Goal: Task Accomplishment & Management: Use online tool/utility

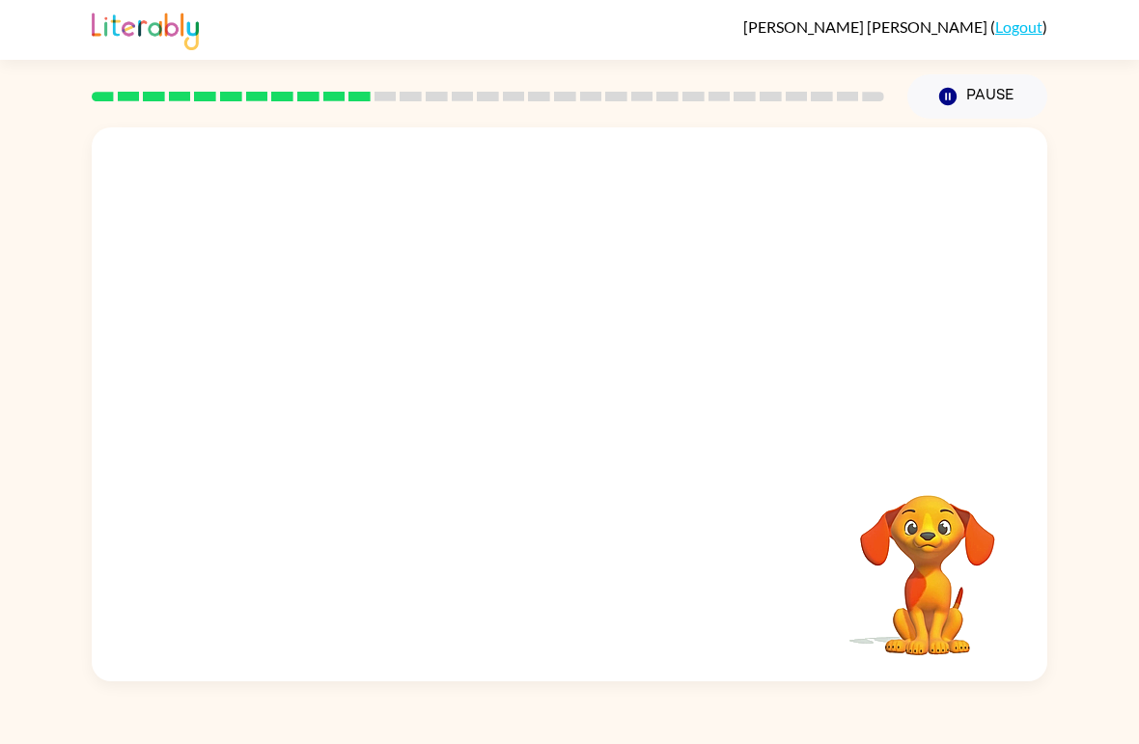
click at [1079, 438] on div "Your browser must support playing .mp4 files to use Literably. Please try using…" at bounding box center [569, 400] width 1139 height 563
click at [1021, 540] on video "Your browser must support playing .mp4 files to use Literably. Please try using…" at bounding box center [927, 561] width 193 height 193
click at [998, 590] on video "Your browser must support playing .mp4 files to use Literably. Please try using…" at bounding box center [927, 561] width 193 height 193
click at [526, 312] on video "Your browser must support playing .mp4 files to use Literably. Please try using…" at bounding box center [570, 290] width 956 height 327
click at [621, 371] on video "Your browser must support playing .mp4 files to use Literably. Please try using…" at bounding box center [570, 290] width 956 height 327
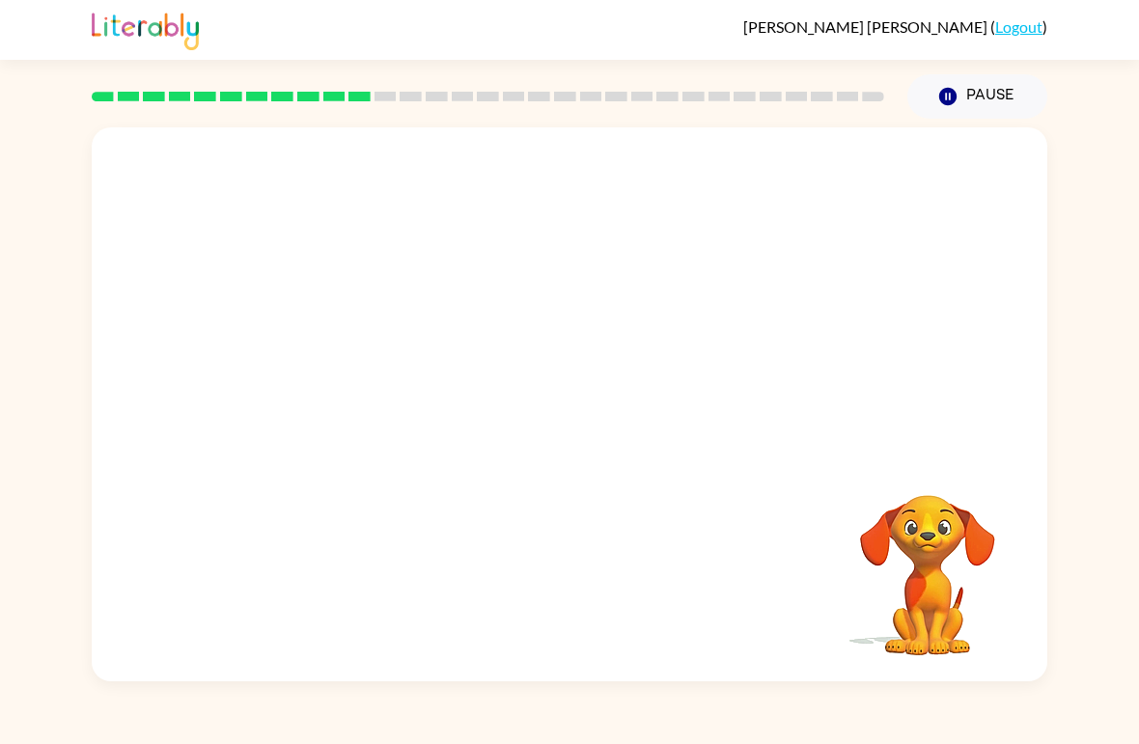
click at [690, 311] on video "Your browser must support playing .mp4 files to use Literably. Please try using…" at bounding box center [570, 290] width 956 height 327
click at [559, 311] on video "Your browser must support playing .mp4 files to use Literably. Please try using…" at bounding box center [570, 290] width 956 height 327
click at [672, 386] on div at bounding box center [570, 404] width 956 height 554
click at [846, 399] on div at bounding box center [570, 404] width 956 height 554
click at [593, 404] on div at bounding box center [570, 414] width 124 height 70
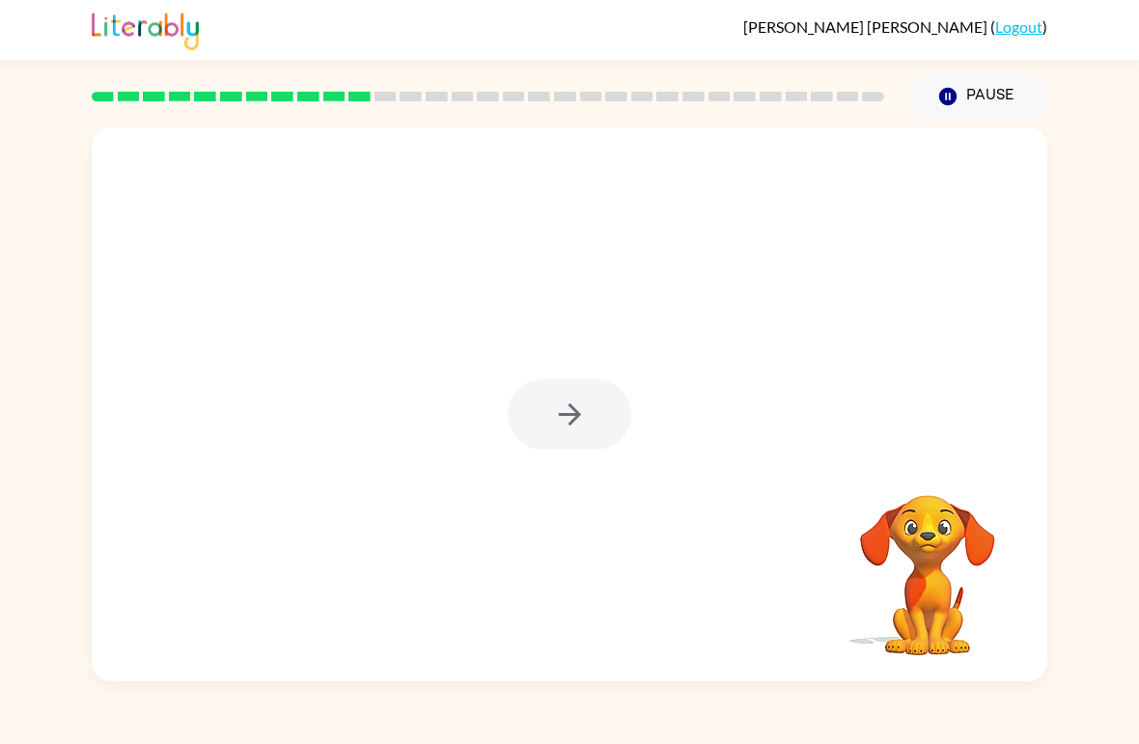
click at [593, 403] on div at bounding box center [570, 414] width 124 height 70
click at [585, 403] on div at bounding box center [570, 414] width 124 height 70
click at [528, 433] on div at bounding box center [570, 414] width 124 height 70
click at [585, 407] on div at bounding box center [570, 414] width 124 height 70
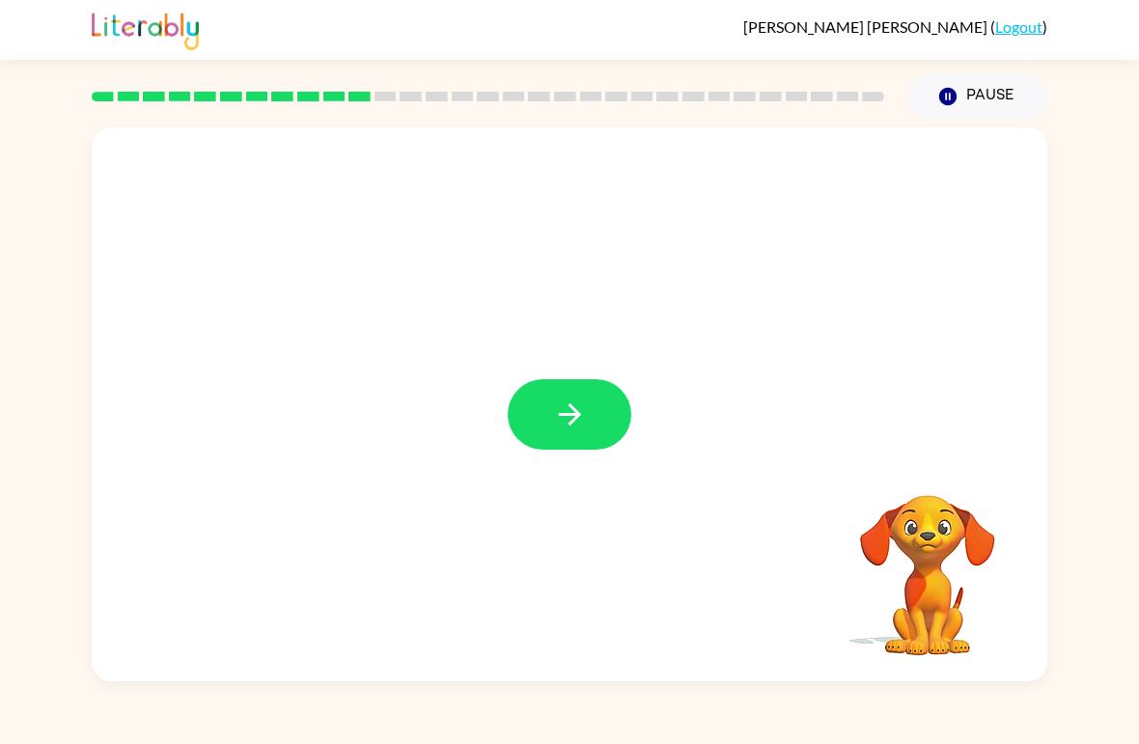
click at [989, 547] on video "Your browser must support playing .mp4 files to use Literably. Please try using…" at bounding box center [927, 561] width 193 height 193
click at [589, 383] on button "button" at bounding box center [570, 414] width 124 height 70
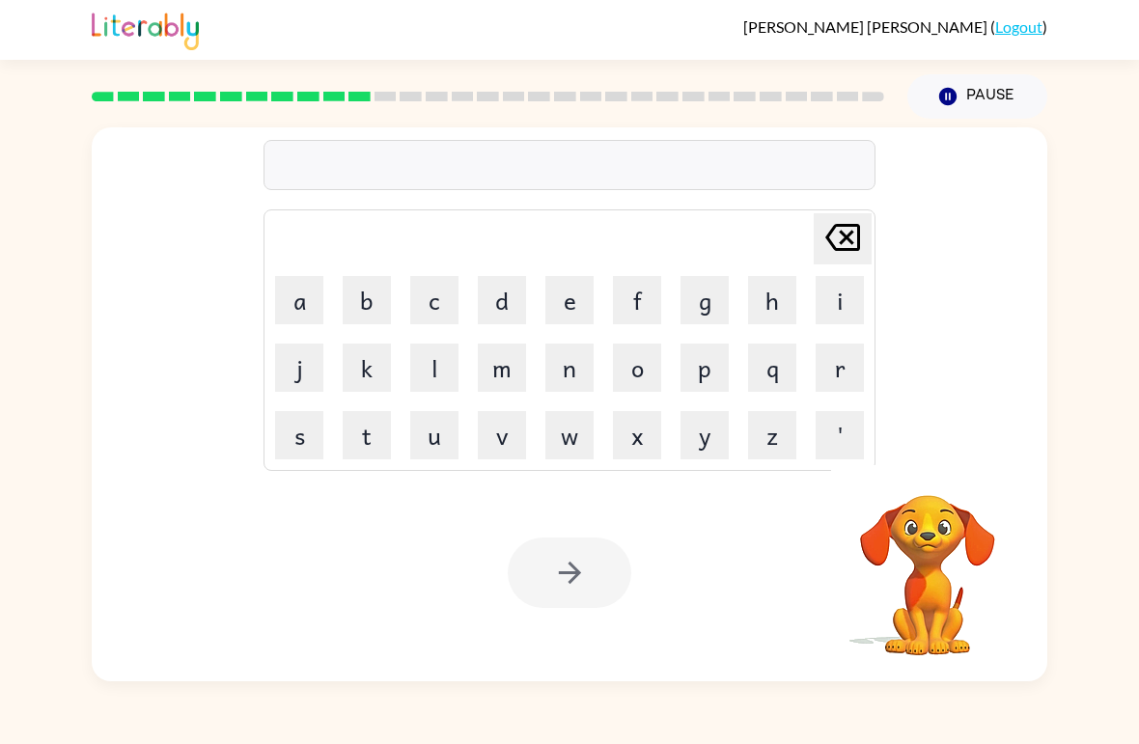
click at [440, 314] on button "c" at bounding box center [434, 300] width 48 height 48
click at [840, 368] on button "r" at bounding box center [840, 368] width 48 height 48
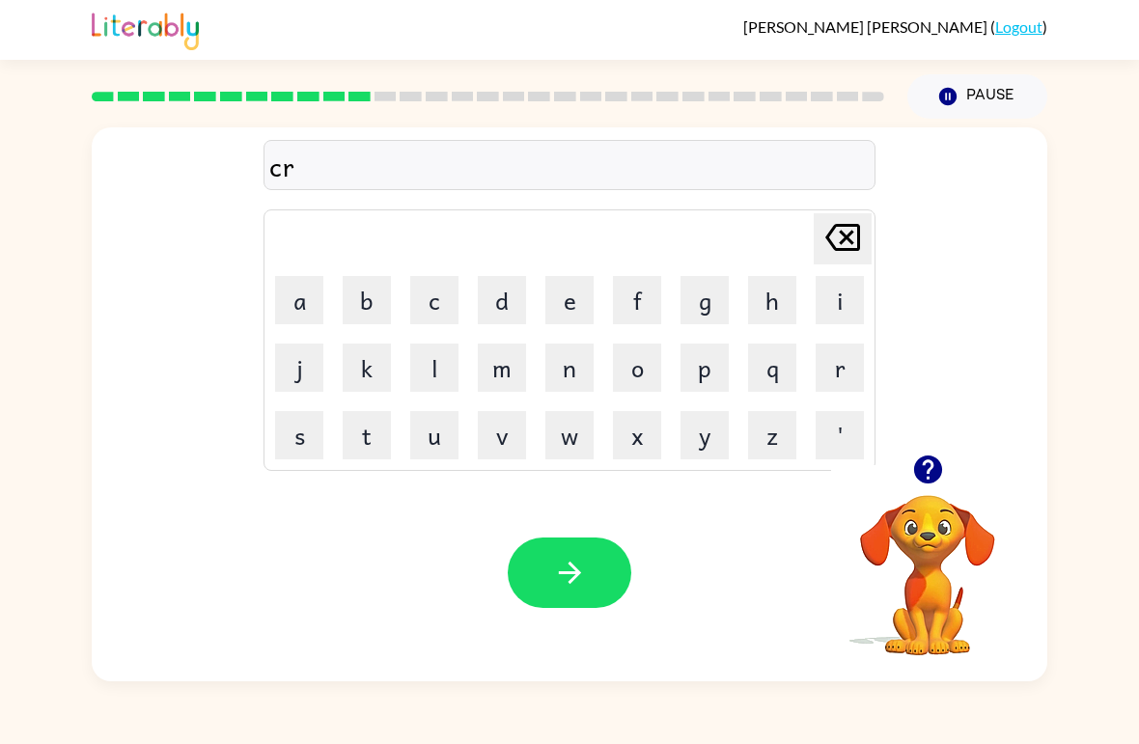
click at [296, 301] on button "a" at bounding box center [299, 300] width 48 height 48
click at [514, 438] on button "v" at bounding box center [502, 435] width 48 height 48
click at [587, 305] on button "e" at bounding box center [569, 300] width 48 height 48
click at [579, 599] on button "button" at bounding box center [570, 573] width 124 height 70
click at [501, 307] on button "d" at bounding box center [502, 300] width 48 height 48
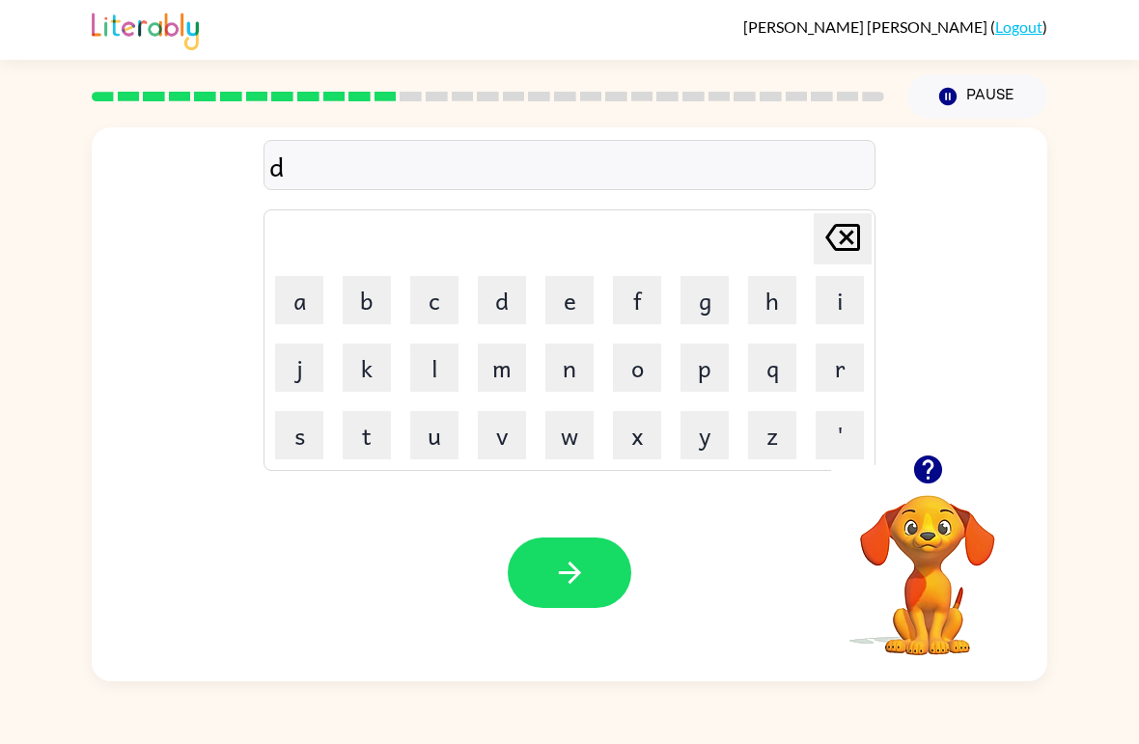
click at [838, 311] on button "i" at bounding box center [840, 300] width 48 height 48
click at [446, 311] on button "c" at bounding box center [434, 300] width 48 height 48
click at [378, 433] on button "t" at bounding box center [367, 435] width 48 height 48
click at [294, 302] on button "a" at bounding box center [299, 300] width 48 height 48
click at [348, 423] on button "t" at bounding box center [367, 435] width 48 height 48
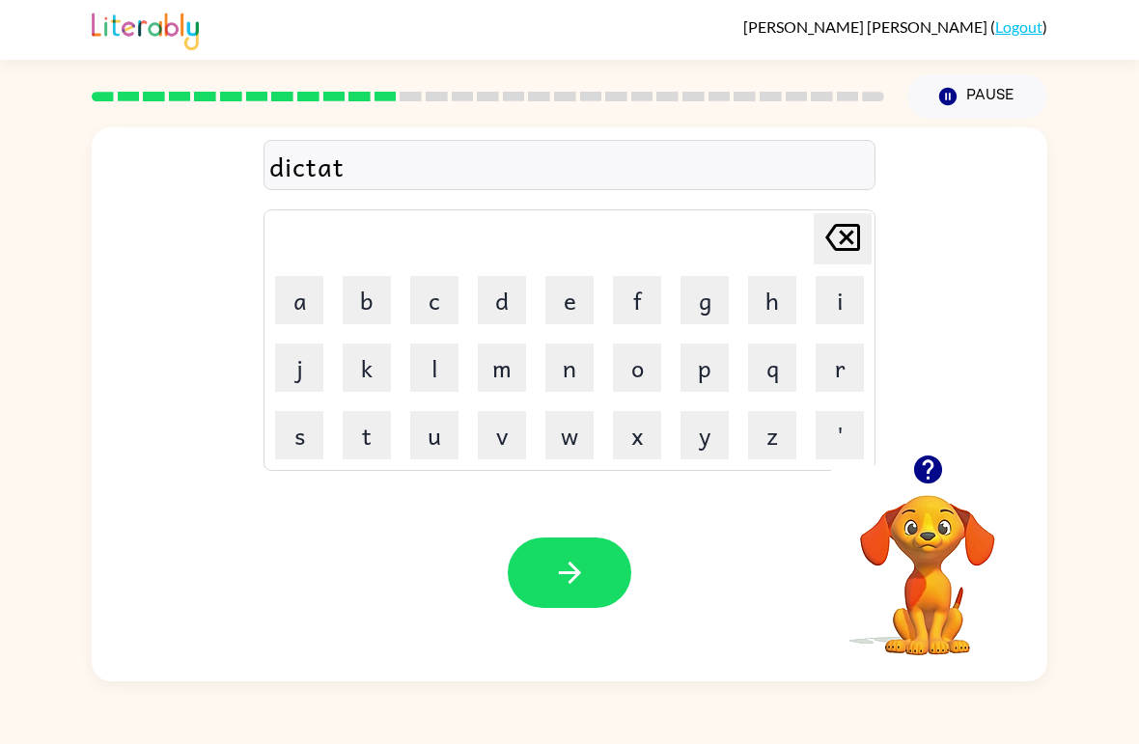
click at [1082, 389] on div "dictat [PERSON_NAME] last character input a b c d e f g h i j k l m n o p q r s…" at bounding box center [569, 400] width 1139 height 563
click at [572, 305] on button "e" at bounding box center [569, 300] width 48 height 48
click at [842, 229] on icon "[PERSON_NAME] last character input" at bounding box center [843, 237] width 46 height 46
click at [841, 229] on icon "[PERSON_NAME] last character input" at bounding box center [843, 237] width 46 height 46
click at [853, 226] on icon at bounding box center [842, 237] width 35 height 27
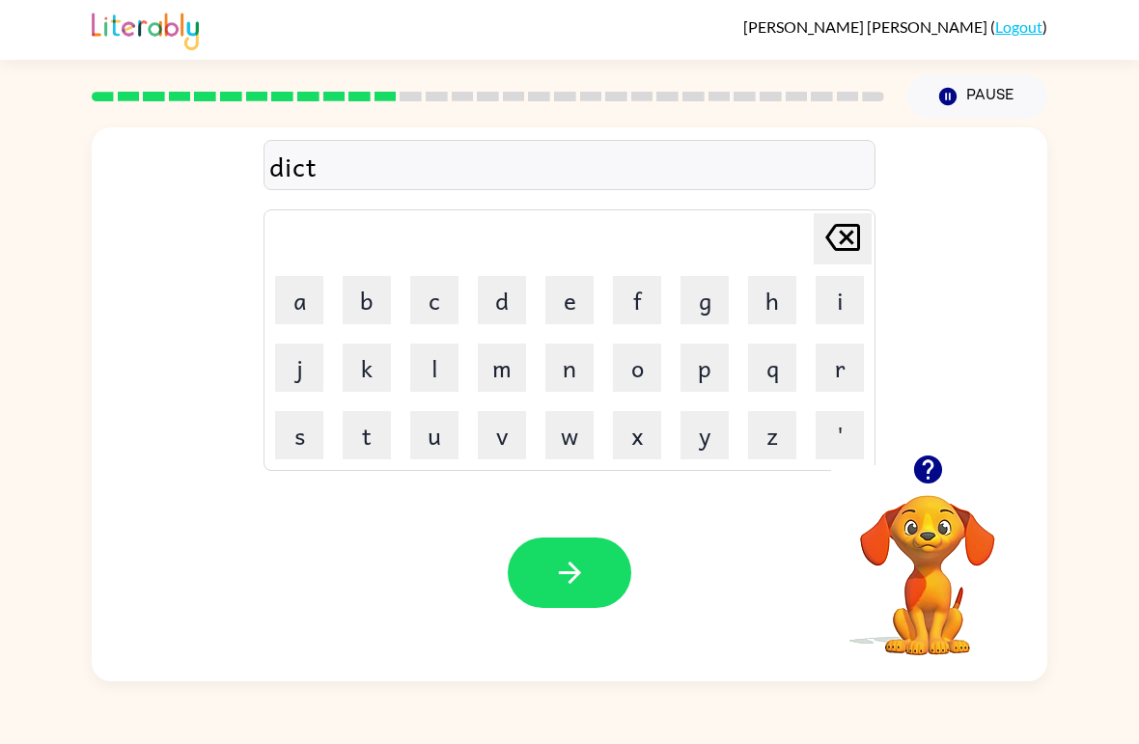
click at [297, 313] on button "a" at bounding box center [299, 300] width 48 height 48
click at [375, 434] on button "t" at bounding box center [367, 435] width 48 height 48
click at [574, 304] on button "e" at bounding box center [569, 300] width 48 height 48
click at [602, 579] on button "button" at bounding box center [570, 573] width 124 height 70
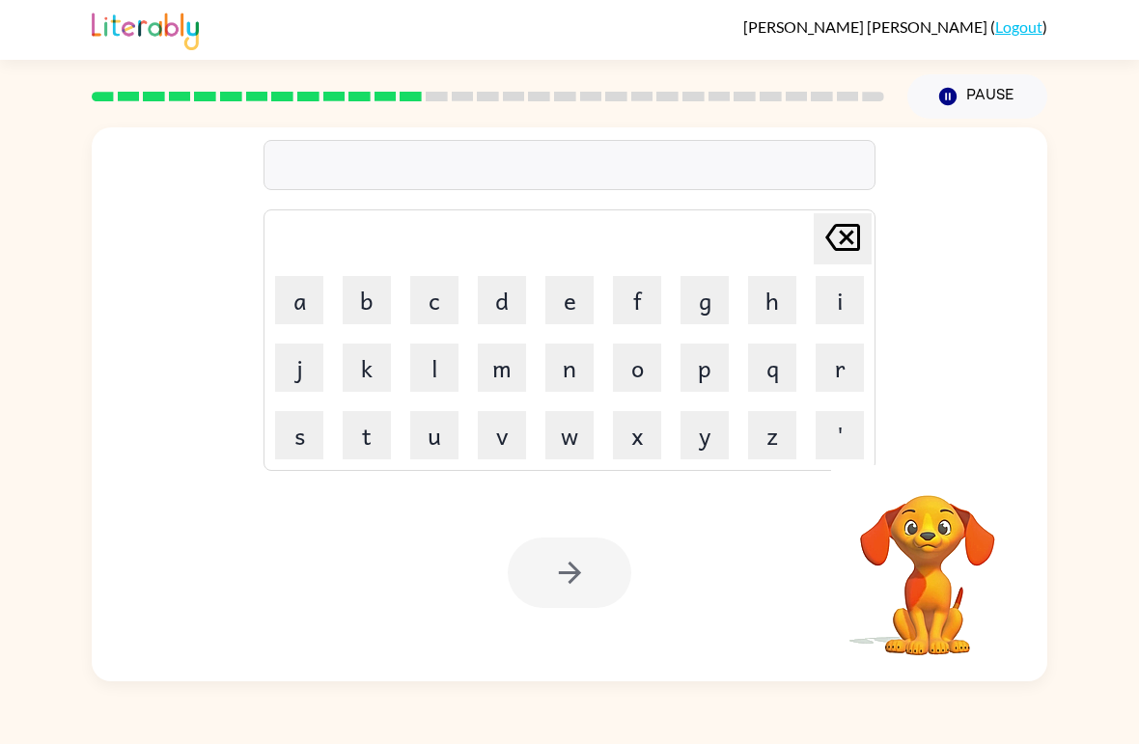
click at [713, 384] on button "p" at bounding box center [705, 368] width 48 height 48
click at [289, 284] on button "a" at bounding box center [299, 300] width 48 height 48
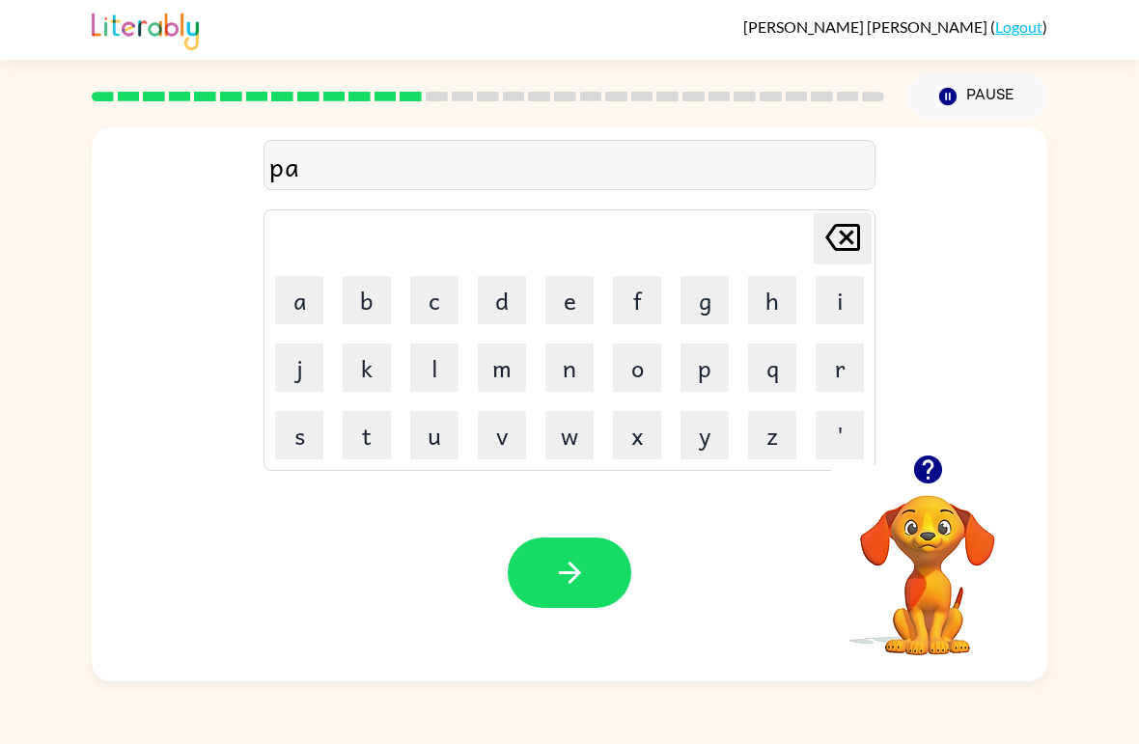
click at [727, 444] on button "y" at bounding box center [705, 435] width 48 height 48
click at [514, 364] on button "m" at bounding box center [502, 368] width 48 height 48
click at [583, 308] on button "e" at bounding box center [569, 300] width 48 height 48
click at [561, 371] on button "n" at bounding box center [569, 368] width 48 height 48
click at [380, 436] on button "t" at bounding box center [367, 435] width 48 height 48
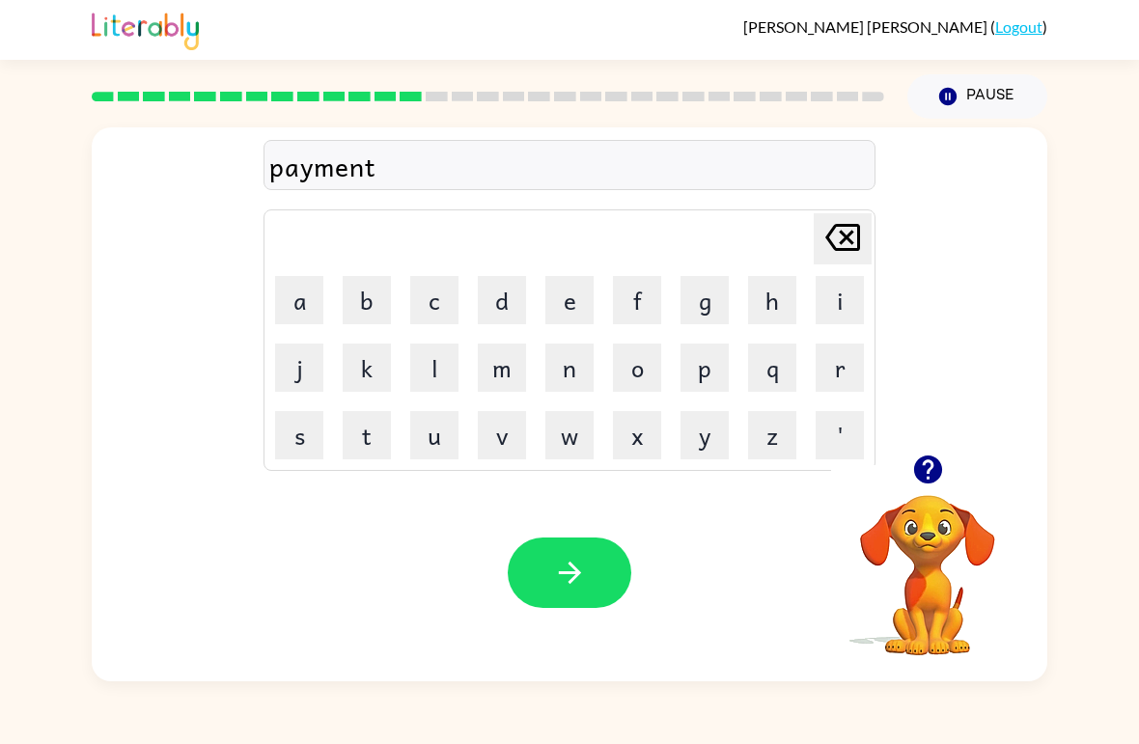
click at [593, 580] on button "button" at bounding box center [570, 573] width 124 height 70
click at [941, 475] on icon "button" at bounding box center [928, 470] width 34 height 34
click at [511, 369] on button "m" at bounding box center [502, 368] width 48 height 48
click at [301, 314] on button "a" at bounding box center [299, 300] width 48 height 48
click at [853, 256] on icon "[PERSON_NAME] last character input" at bounding box center [843, 237] width 46 height 46
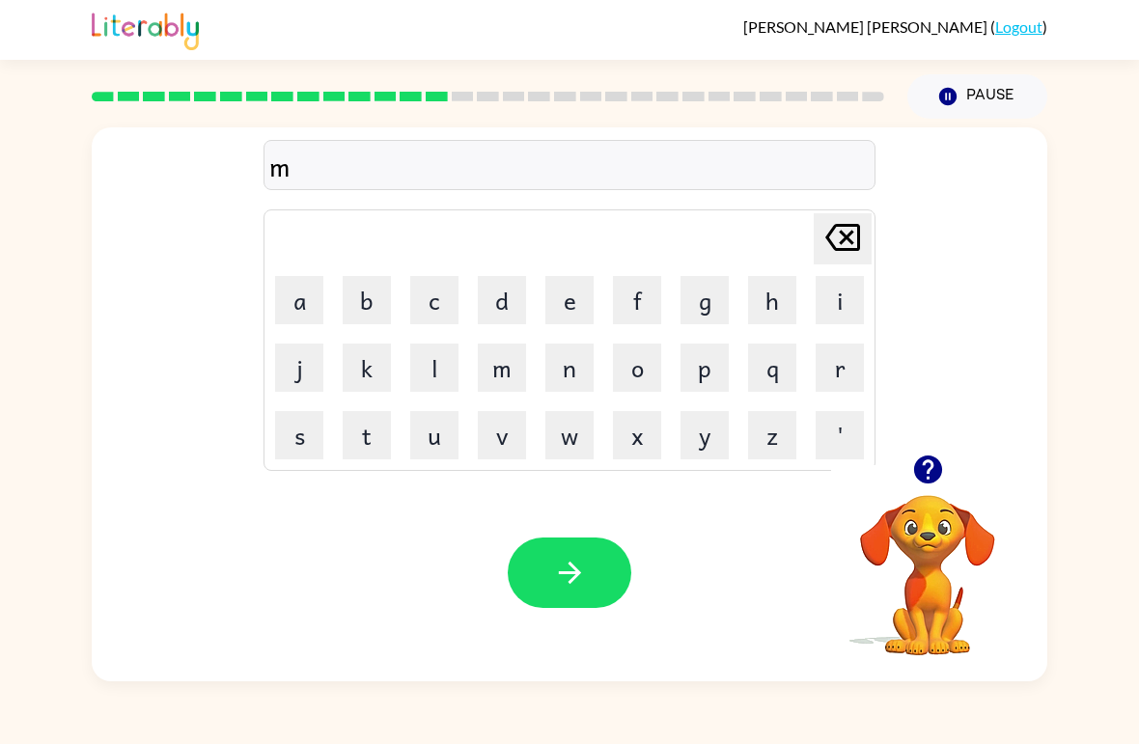
click at [853, 255] on icon "[PERSON_NAME] last character input" at bounding box center [843, 237] width 46 height 46
click at [870, 249] on button "[PERSON_NAME] last character input" at bounding box center [843, 238] width 58 height 51
click at [930, 472] on icon "button" at bounding box center [928, 470] width 34 height 34
click at [506, 371] on button "m" at bounding box center [502, 368] width 48 height 48
click at [314, 299] on button "a" at bounding box center [299, 300] width 48 height 48
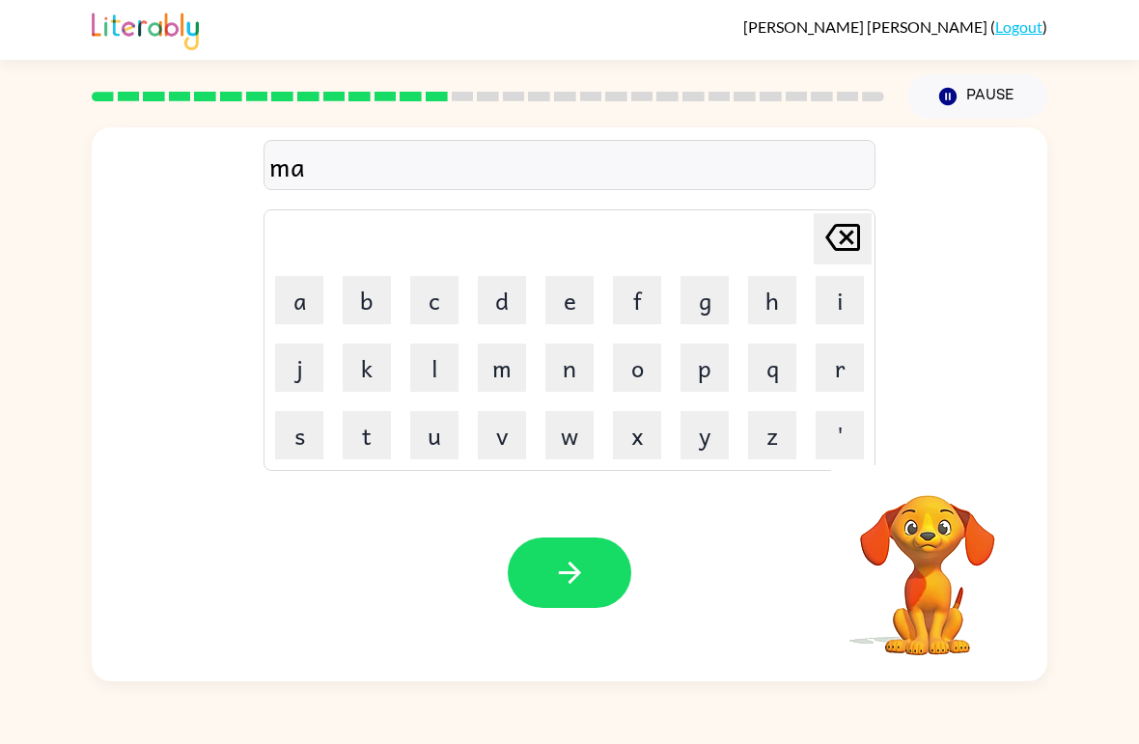
click at [300, 381] on button "j" at bounding box center [299, 368] width 48 height 48
click at [637, 377] on button "o" at bounding box center [637, 368] width 48 height 48
click at [827, 374] on button "r" at bounding box center [840, 368] width 48 height 48
click at [574, 587] on icon "button" at bounding box center [570, 573] width 34 height 34
click at [937, 489] on button "button" at bounding box center [928, 469] width 49 height 49
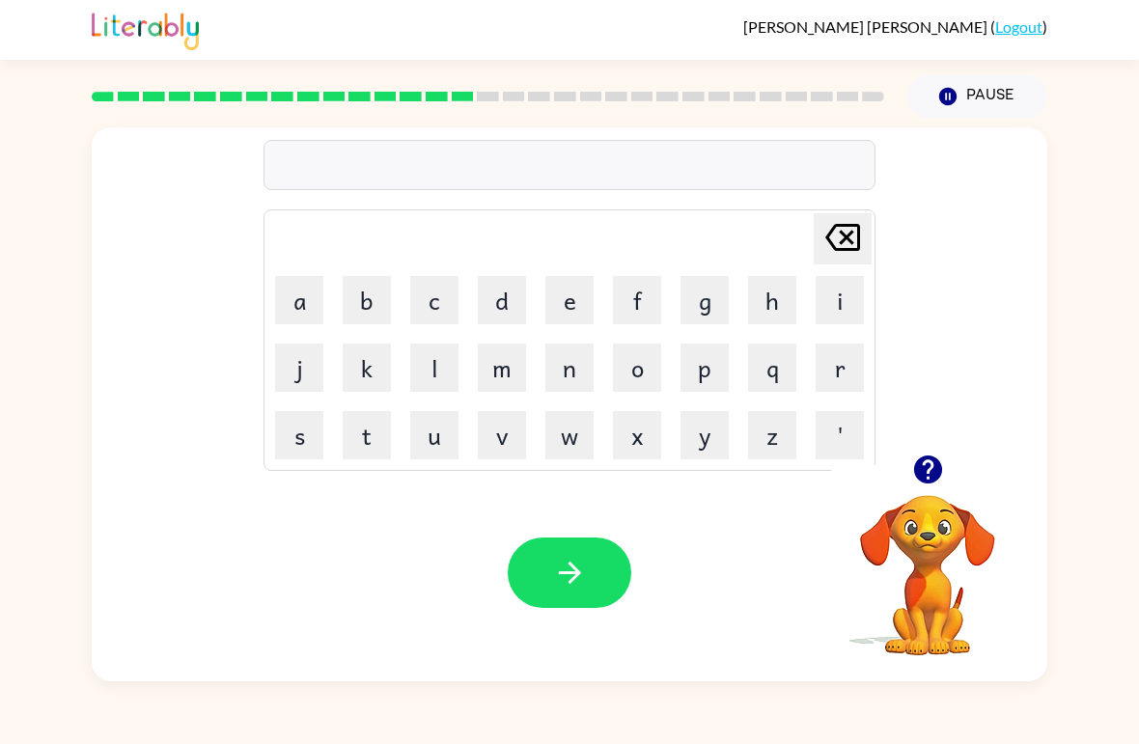
click at [306, 442] on button "s" at bounding box center [299, 435] width 48 height 48
click at [700, 378] on button "p" at bounding box center [705, 368] width 48 height 48
click at [296, 308] on button "a" at bounding box center [299, 300] width 48 height 48
click at [860, 348] on button "r" at bounding box center [840, 368] width 48 height 48
click at [385, 372] on button "k" at bounding box center [367, 368] width 48 height 48
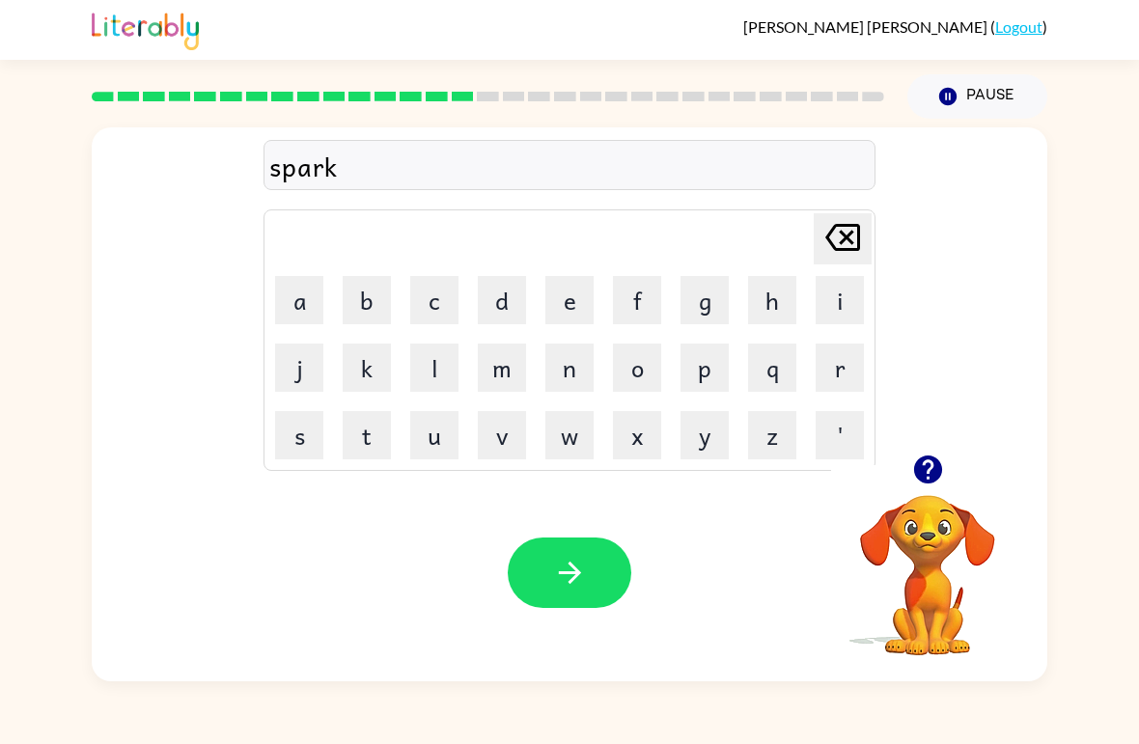
click at [546, 559] on button "button" at bounding box center [570, 573] width 124 height 70
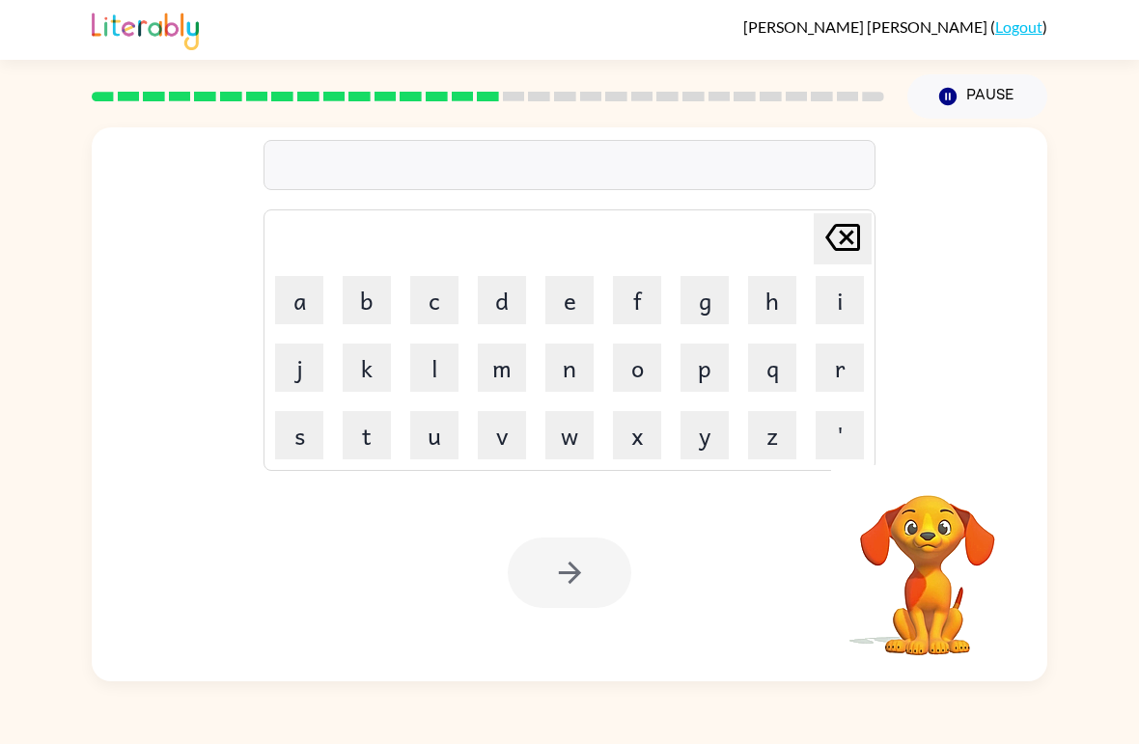
click at [723, 373] on button "p" at bounding box center [705, 368] width 48 height 48
click at [858, 218] on icon "[PERSON_NAME] last character input" at bounding box center [843, 237] width 46 height 46
click at [714, 371] on button "p" at bounding box center [705, 368] width 48 height 48
click at [294, 305] on button "a" at bounding box center [299, 300] width 48 height 48
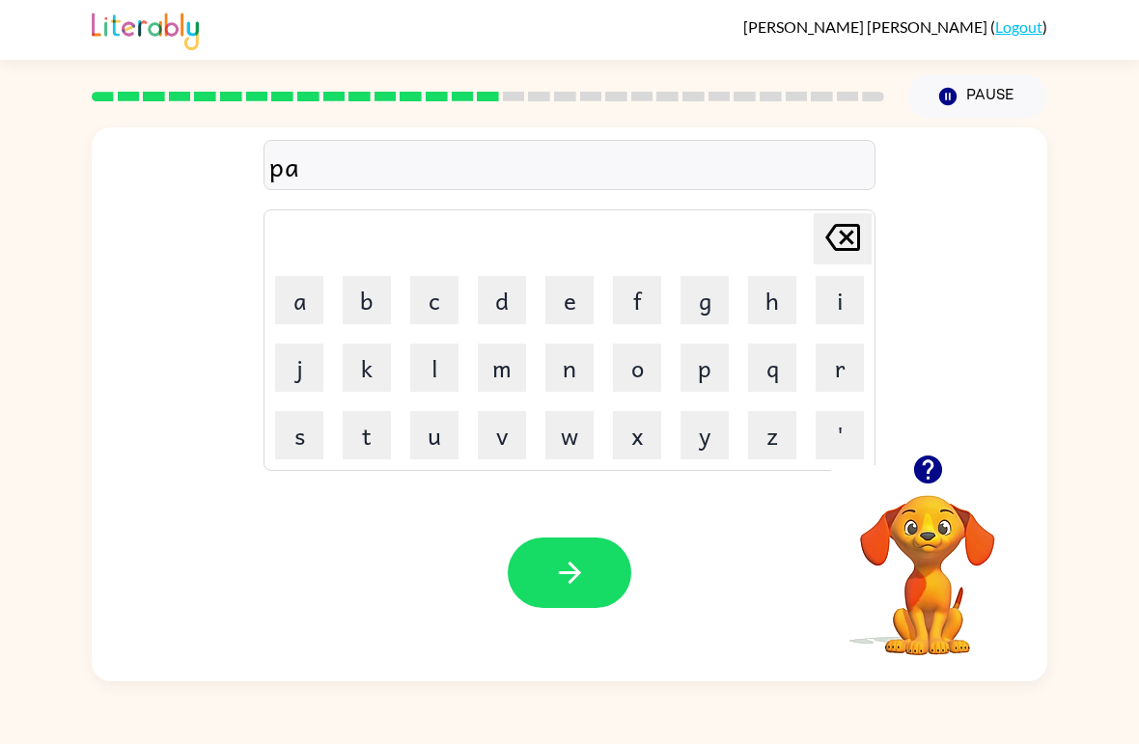
click at [456, 379] on button "l" at bounding box center [434, 368] width 48 height 48
click at [614, 592] on button "button" at bounding box center [570, 573] width 124 height 70
click at [297, 431] on button "s" at bounding box center [299, 435] width 48 height 48
click at [721, 350] on button "p" at bounding box center [705, 368] width 48 height 48
click at [835, 312] on button "i" at bounding box center [840, 300] width 48 height 48
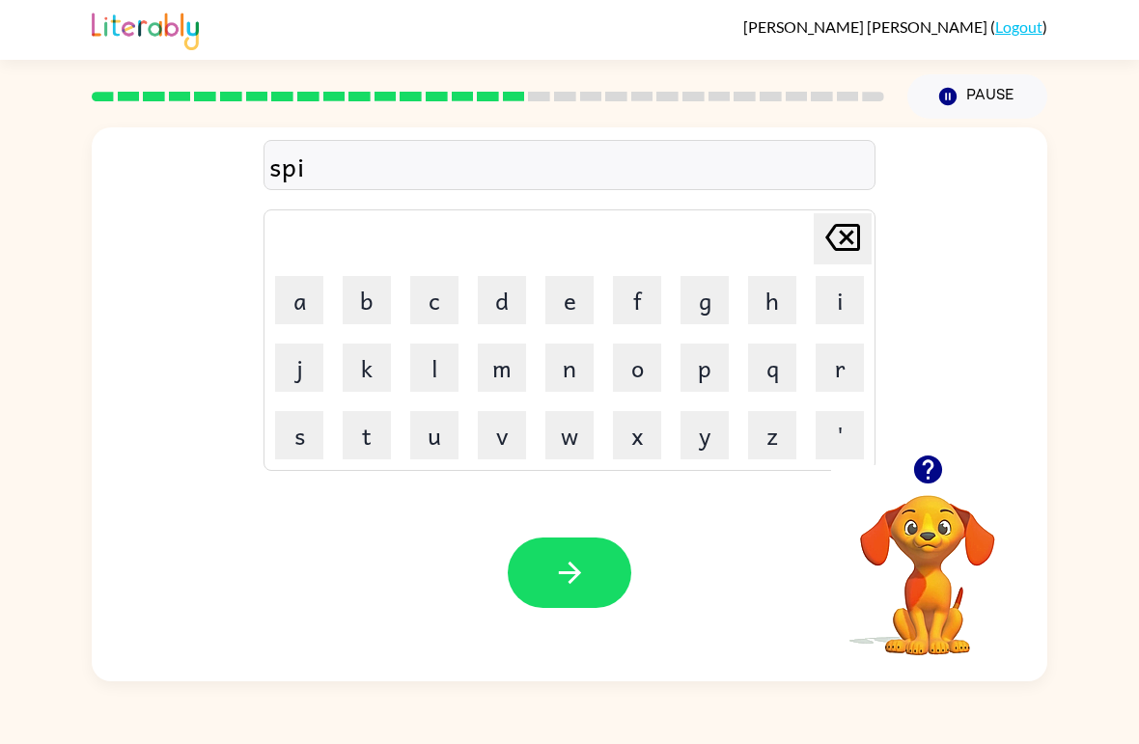
click at [604, 370] on td "o" at bounding box center [637, 368] width 66 height 66
click at [795, 312] on button "h" at bounding box center [772, 300] width 48 height 48
click at [830, 253] on icon "[PERSON_NAME] last character input" at bounding box center [843, 237] width 46 height 46
click at [588, 373] on button "n" at bounding box center [569, 368] width 48 height 48
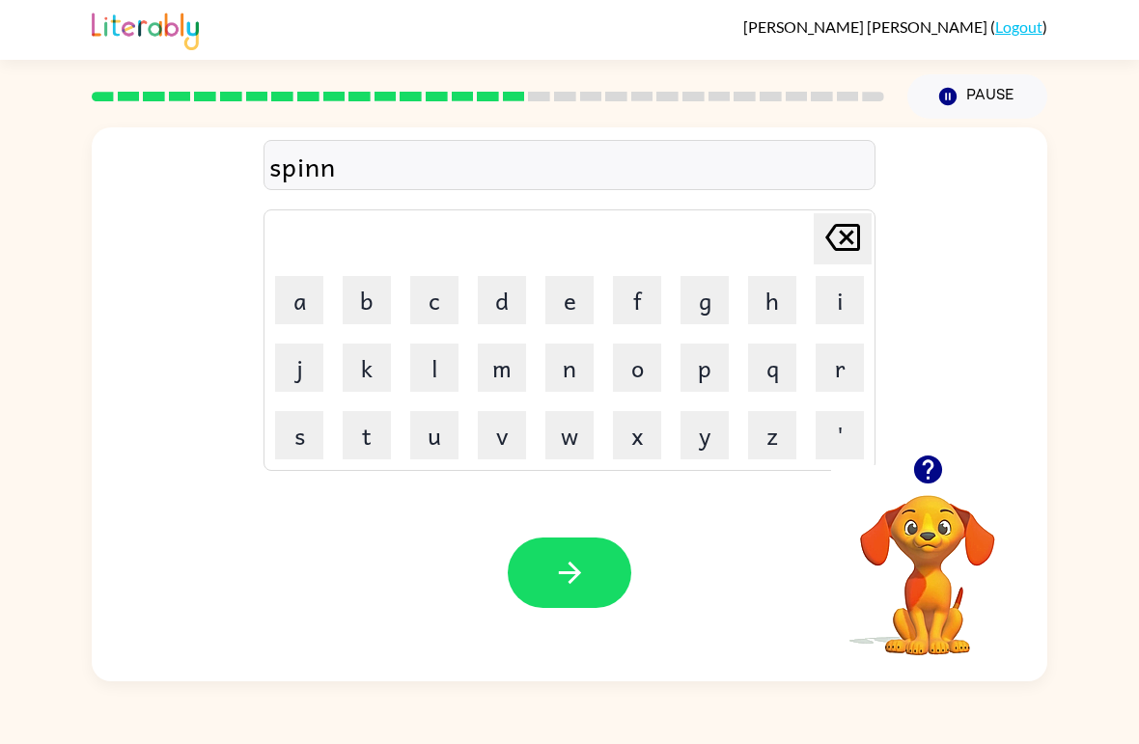
click at [824, 299] on button "i" at bounding box center [840, 300] width 48 height 48
click at [591, 356] on button "n" at bounding box center [569, 368] width 48 height 48
click at [818, 422] on button "'" at bounding box center [840, 435] width 48 height 48
click at [965, 293] on div "spinnin' Delete Delete last character input a b c d e f g h i j k l m n o p q r…" at bounding box center [570, 290] width 956 height 327
click at [839, 249] on icon at bounding box center [842, 237] width 35 height 27
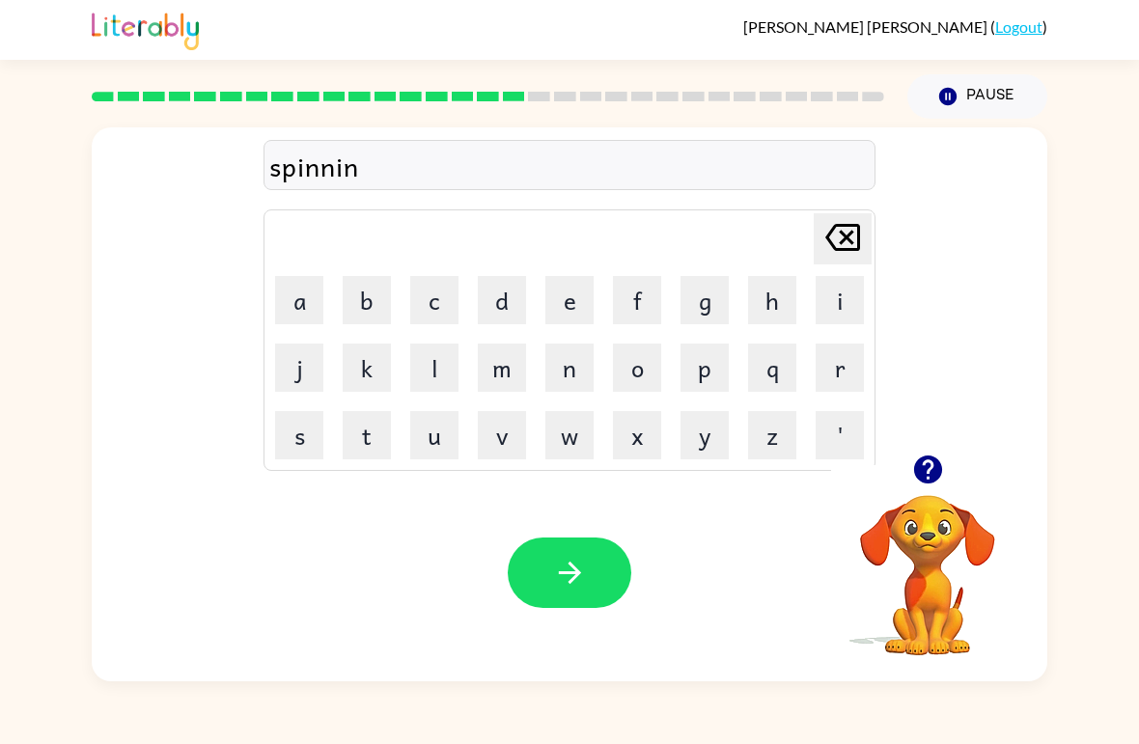
click at [705, 302] on button "g" at bounding box center [705, 300] width 48 height 48
click at [834, 219] on icon "[PERSON_NAME] last character input" at bounding box center [843, 237] width 46 height 46
click at [840, 433] on button "'" at bounding box center [840, 435] width 48 height 48
click at [1021, 338] on div "spinnin' Delete Delete last character input a b c d e f g h i j k l m n o p q r…" at bounding box center [570, 290] width 956 height 327
click at [850, 209] on div "spinnin' Delete Delete last character input a b c d e f g h i j k l m n o p q r…" at bounding box center [570, 291] width 612 height 360
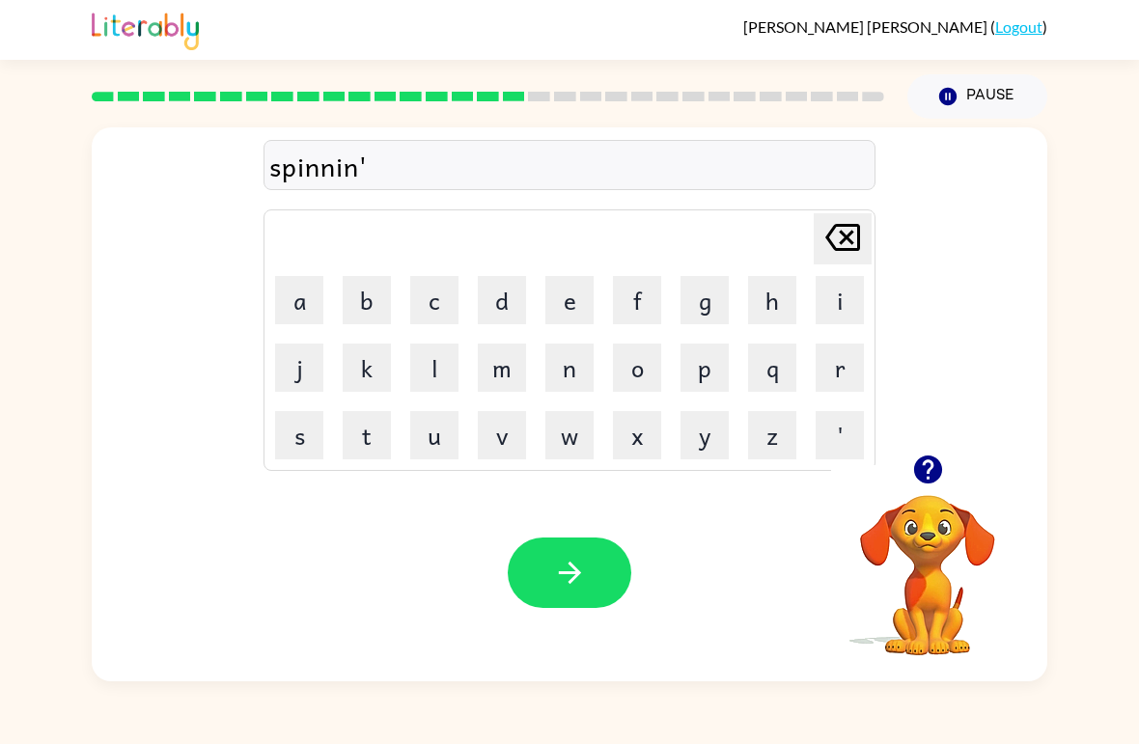
click at [855, 238] on icon "[PERSON_NAME] last character input" at bounding box center [843, 237] width 46 height 46
click at [771, 346] on button "q" at bounding box center [772, 368] width 48 height 48
click at [842, 236] on icon at bounding box center [842, 237] width 35 height 27
click at [717, 294] on button "g" at bounding box center [705, 300] width 48 height 48
click at [606, 560] on button "button" at bounding box center [570, 573] width 124 height 70
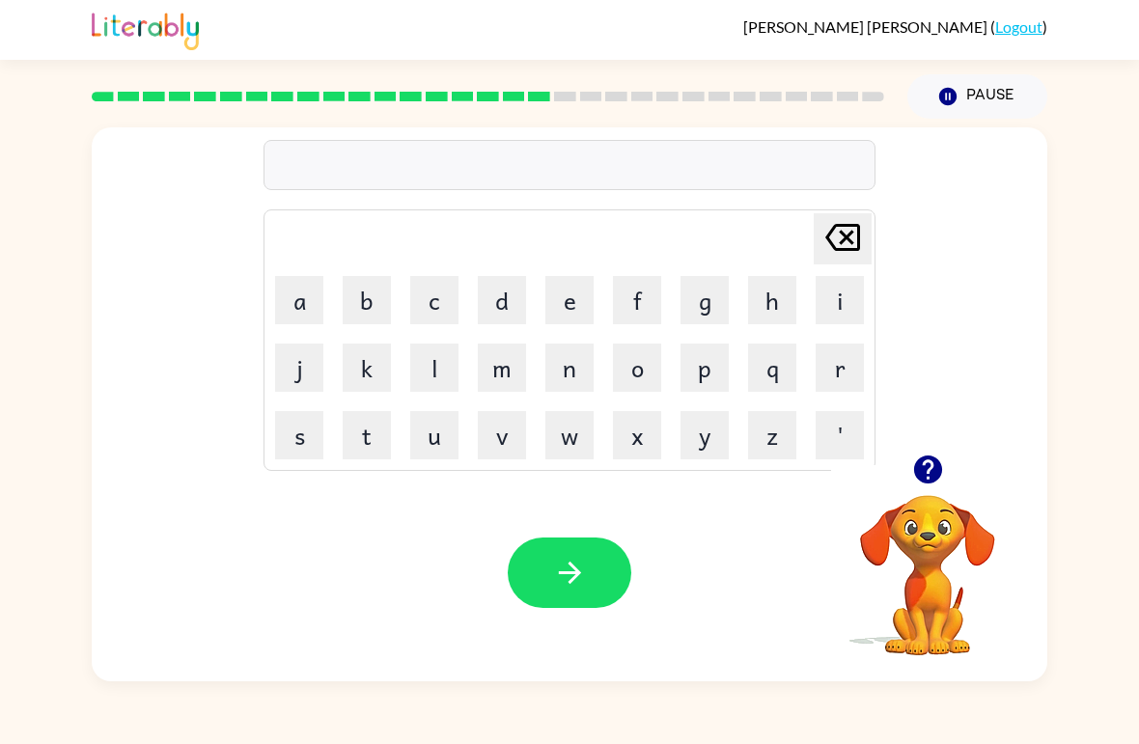
click at [689, 298] on button "g" at bounding box center [705, 300] width 48 height 48
click at [857, 382] on button "r" at bounding box center [840, 368] width 48 height 48
click at [442, 425] on button "u" at bounding box center [434, 435] width 48 height 48
click at [504, 362] on button "m" at bounding box center [502, 368] width 48 height 48
click at [717, 370] on button "p" at bounding box center [705, 368] width 48 height 48
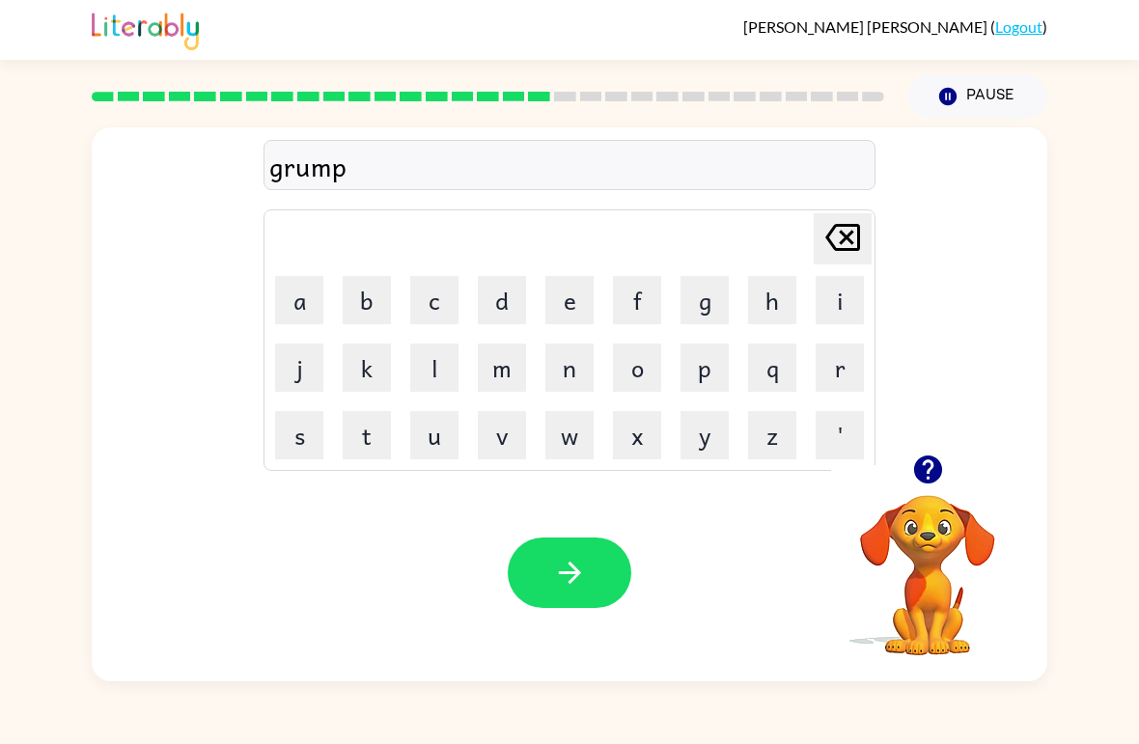
click at [830, 292] on button "i" at bounding box center [840, 300] width 48 height 48
click at [567, 306] on button "e" at bounding box center [569, 300] width 48 height 48
click at [319, 428] on button "s" at bounding box center [299, 435] width 48 height 48
click at [389, 437] on button "t" at bounding box center [367, 435] width 48 height 48
click at [591, 561] on button "button" at bounding box center [570, 573] width 124 height 70
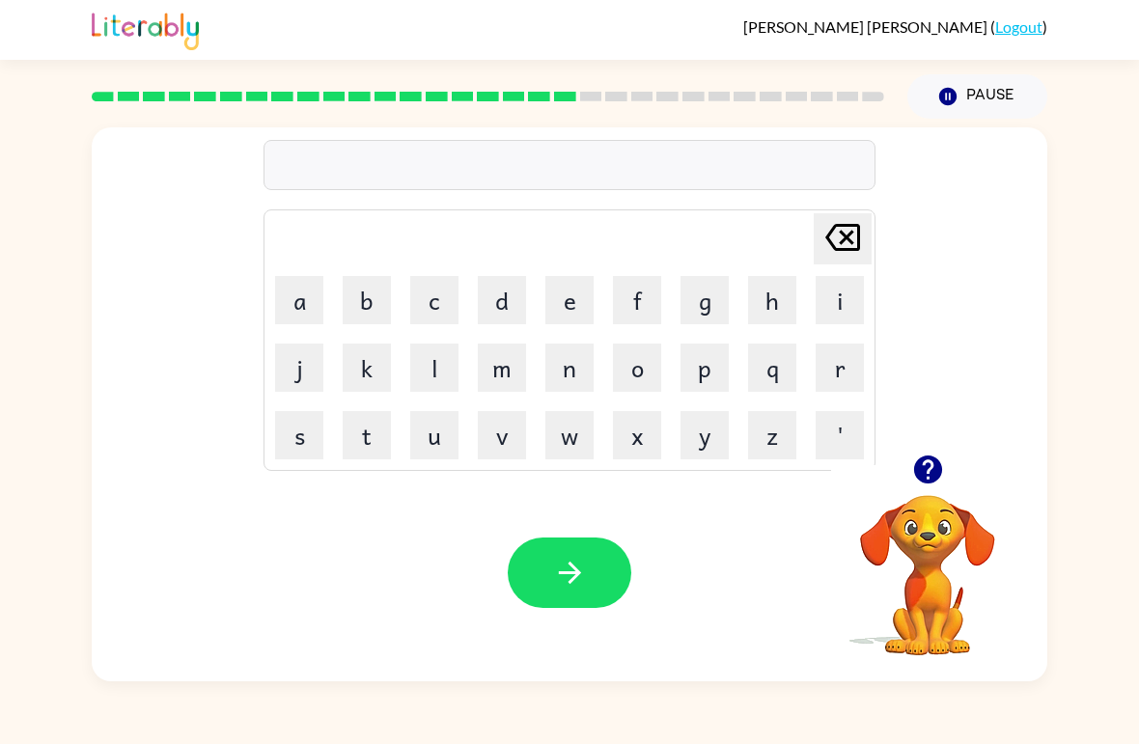
click at [833, 263] on div "[PERSON_NAME] last character input" at bounding box center [843, 238] width 46 height 49
click at [831, 302] on button "i" at bounding box center [840, 300] width 48 height 48
click at [581, 371] on button "n" at bounding box center [569, 368] width 48 height 48
click at [458, 306] on button "c" at bounding box center [434, 300] width 48 height 48
click at [838, 346] on button "r" at bounding box center [840, 368] width 48 height 48
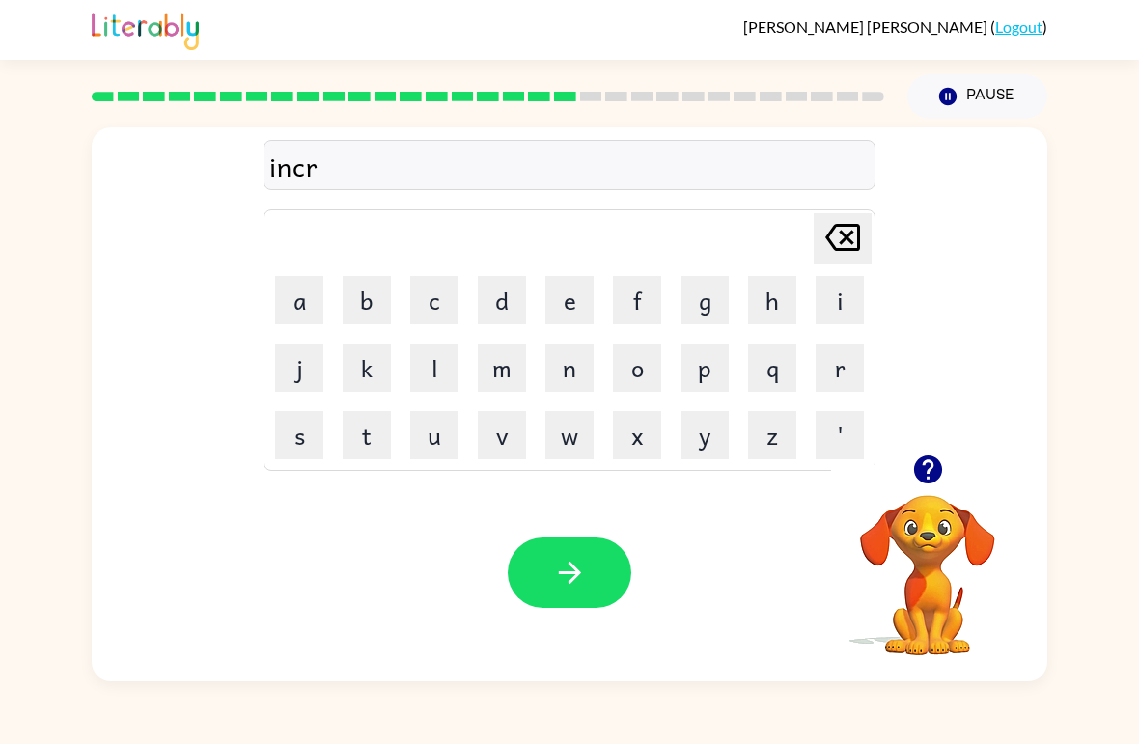
click at [587, 294] on button "e" at bounding box center [569, 300] width 48 height 48
click at [510, 310] on button "d" at bounding box center [502, 300] width 48 height 48
click at [836, 294] on button "i" at bounding box center [840, 300] width 48 height 48
click at [376, 295] on button "b" at bounding box center [367, 300] width 48 height 48
click at [458, 360] on button "l" at bounding box center [434, 368] width 48 height 48
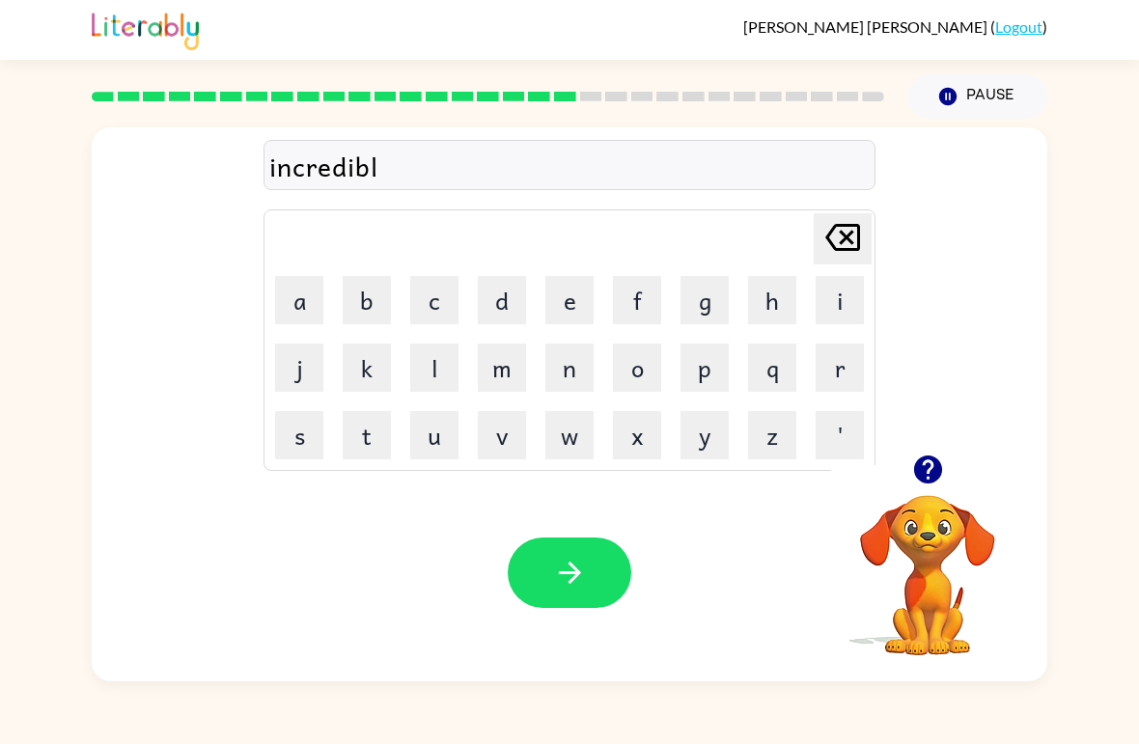
click at [571, 320] on button "e" at bounding box center [569, 300] width 48 height 48
click at [598, 577] on button "button" at bounding box center [570, 573] width 124 height 70
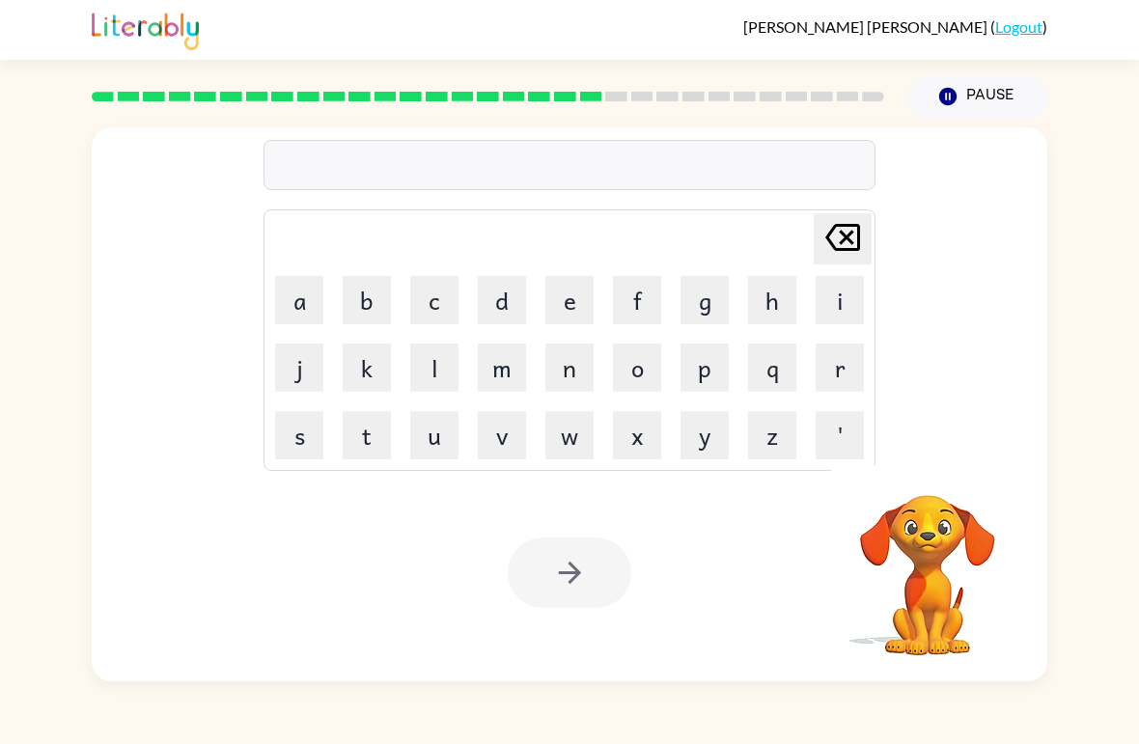
click at [456, 359] on button "l" at bounding box center [434, 368] width 48 height 48
click at [847, 289] on button "i" at bounding box center [840, 300] width 48 height 48
click at [308, 426] on button "s" at bounding box center [299, 435] width 48 height 48
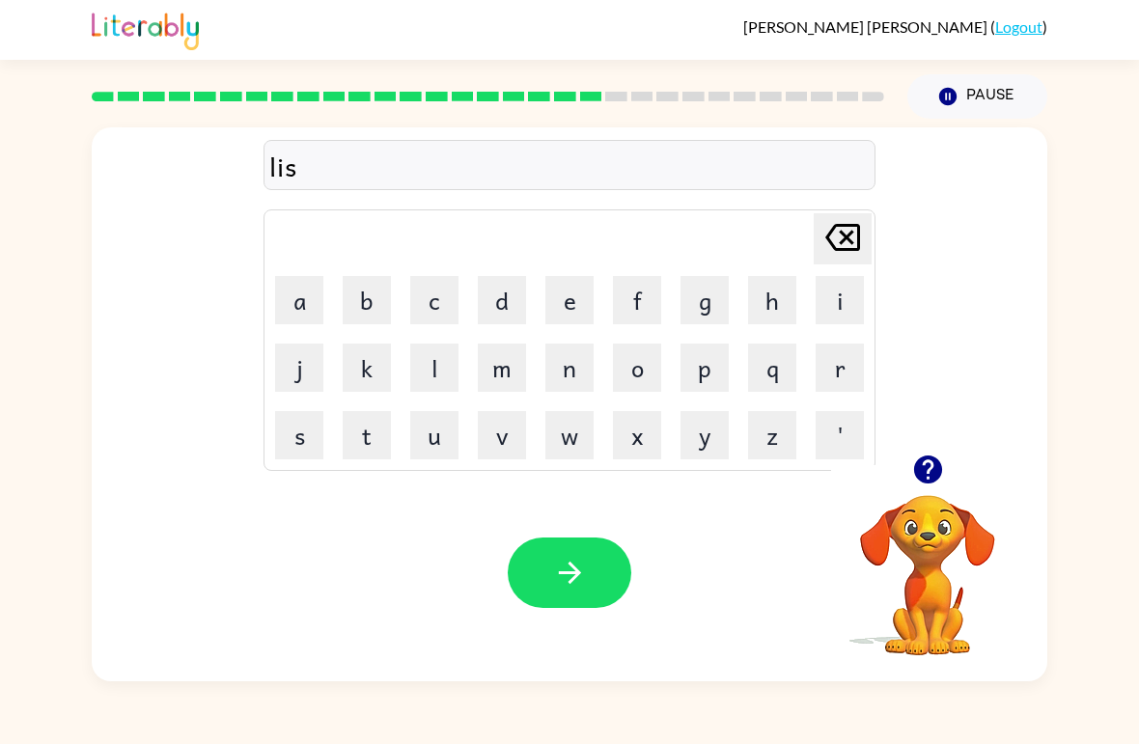
click at [941, 468] on icon "button" at bounding box center [927, 470] width 28 height 28
click at [576, 294] on button "e" at bounding box center [569, 300] width 48 height 48
click at [578, 376] on button "n" at bounding box center [569, 368] width 48 height 48
click at [869, 215] on button "[PERSON_NAME] last character input" at bounding box center [843, 238] width 58 height 51
click at [878, 225] on div "[PERSON_NAME] last character input a b c d e f g h i j k l m n o p q r s t u v …" at bounding box center [570, 290] width 956 height 327
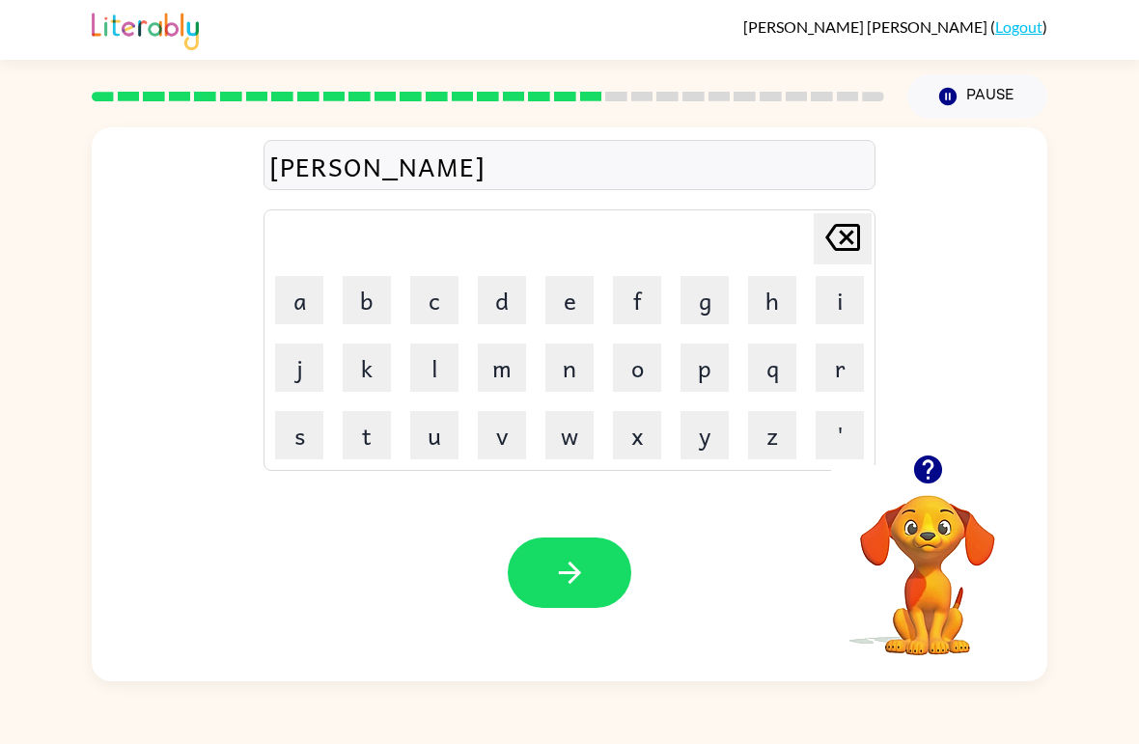
click at [857, 220] on icon "[PERSON_NAME] last character input" at bounding box center [843, 237] width 46 height 46
click at [849, 209] on div "li Delete Delete last character input a b c d e f g h i j k l m n o p q r s t u…" at bounding box center [570, 291] width 612 height 360
click at [831, 285] on button "i" at bounding box center [840, 300] width 48 height 48
click at [861, 218] on icon "[PERSON_NAME] last character input" at bounding box center [843, 237] width 46 height 46
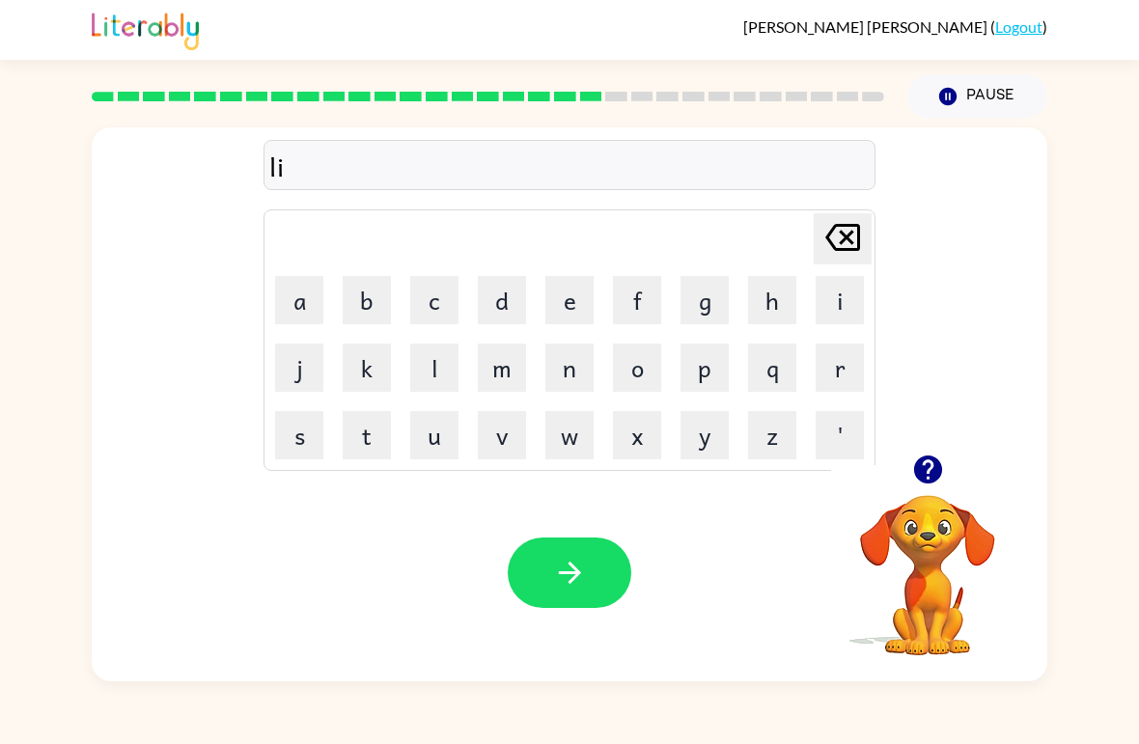
click at [315, 427] on button "s" at bounding box center [299, 435] width 48 height 48
click at [382, 423] on button "t" at bounding box center [367, 435] width 48 height 48
click at [581, 294] on button "e" at bounding box center [569, 300] width 48 height 48
click at [582, 424] on button "w" at bounding box center [569, 435] width 48 height 48
click at [844, 256] on icon "[PERSON_NAME] last character input" at bounding box center [843, 237] width 46 height 46
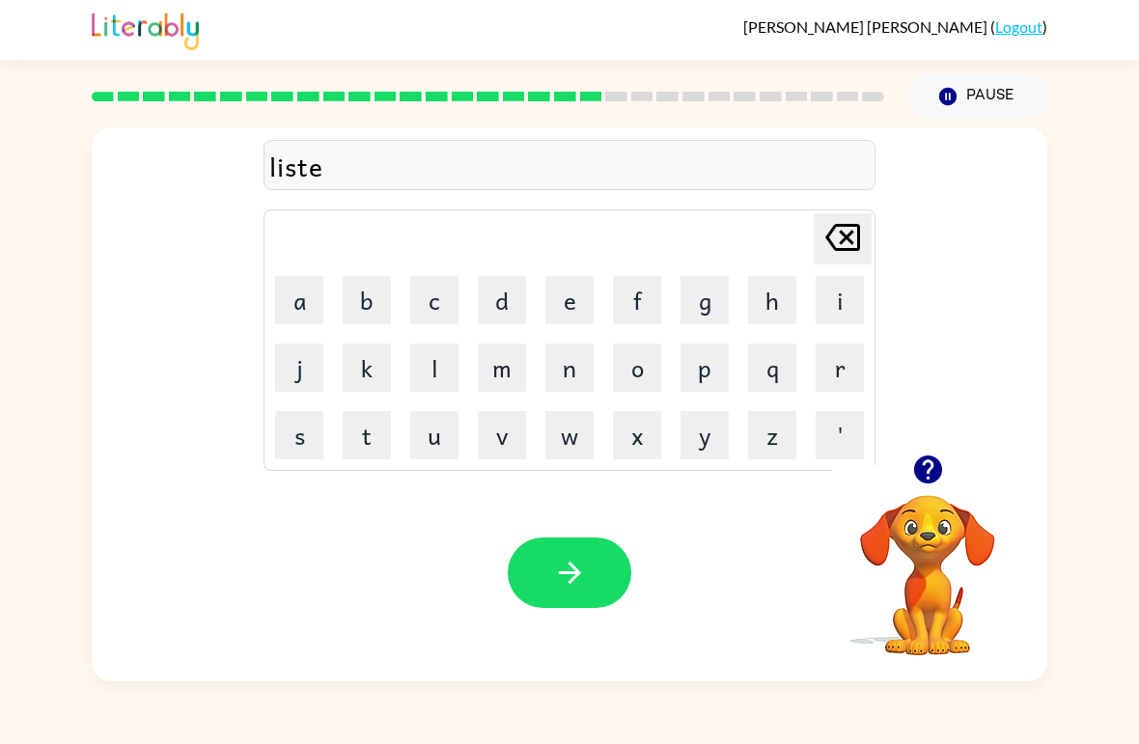
click at [577, 378] on button "n" at bounding box center [569, 368] width 48 height 48
click at [604, 579] on button "button" at bounding box center [570, 573] width 124 height 70
click at [575, 389] on button "n" at bounding box center [569, 368] width 48 height 48
click at [652, 369] on button "o" at bounding box center [637, 368] width 48 height 48
click at [501, 374] on button "m" at bounding box center [502, 368] width 48 height 48
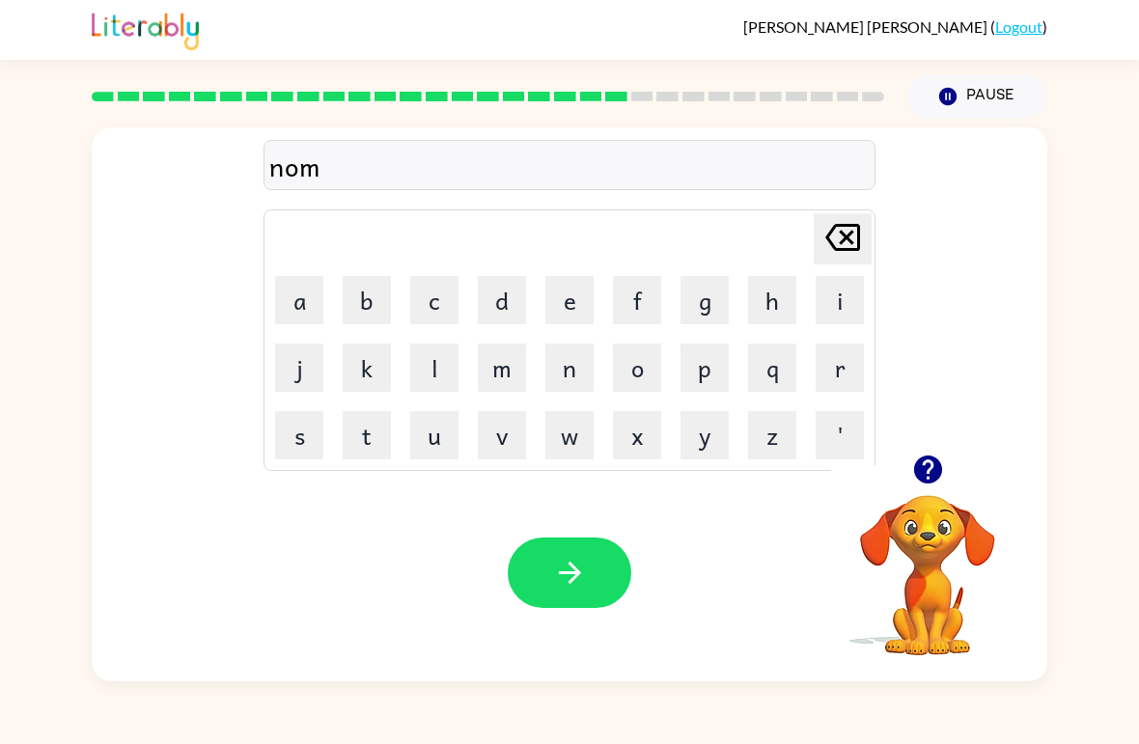
click at [831, 298] on button "i" at bounding box center [840, 300] width 48 height 48
click at [585, 375] on button "n" at bounding box center [569, 368] width 48 height 48
click at [305, 315] on button "a" at bounding box center [299, 300] width 48 height 48
click at [373, 436] on button "t" at bounding box center [367, 435] width 48 height 48
click at [546, 315] on button "e" at bounding box center [569, 300] width 48 height 48
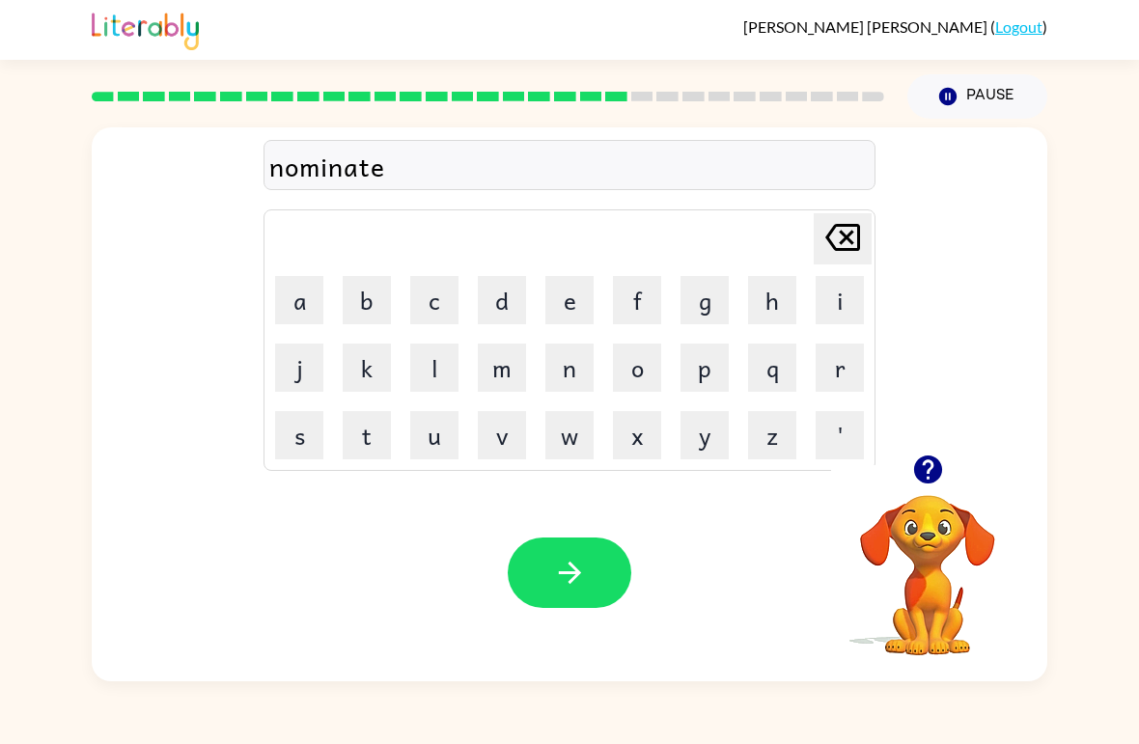
click at [602, 581] on button "button" at bounding box center [570, 573] width 124 height 70
click at [310, 425] on button "s" at bounding box center [299, 435] width 48 height 48
click at [410, 440] on button "u" at bounding box center [434, 435] width 48 height 48
click at [350, 457] on button "t" at bounding box center [367, 435] width 48 height 48
click at [312, 310] on button "a" at bounding box center [299, 300] width 48 height 48
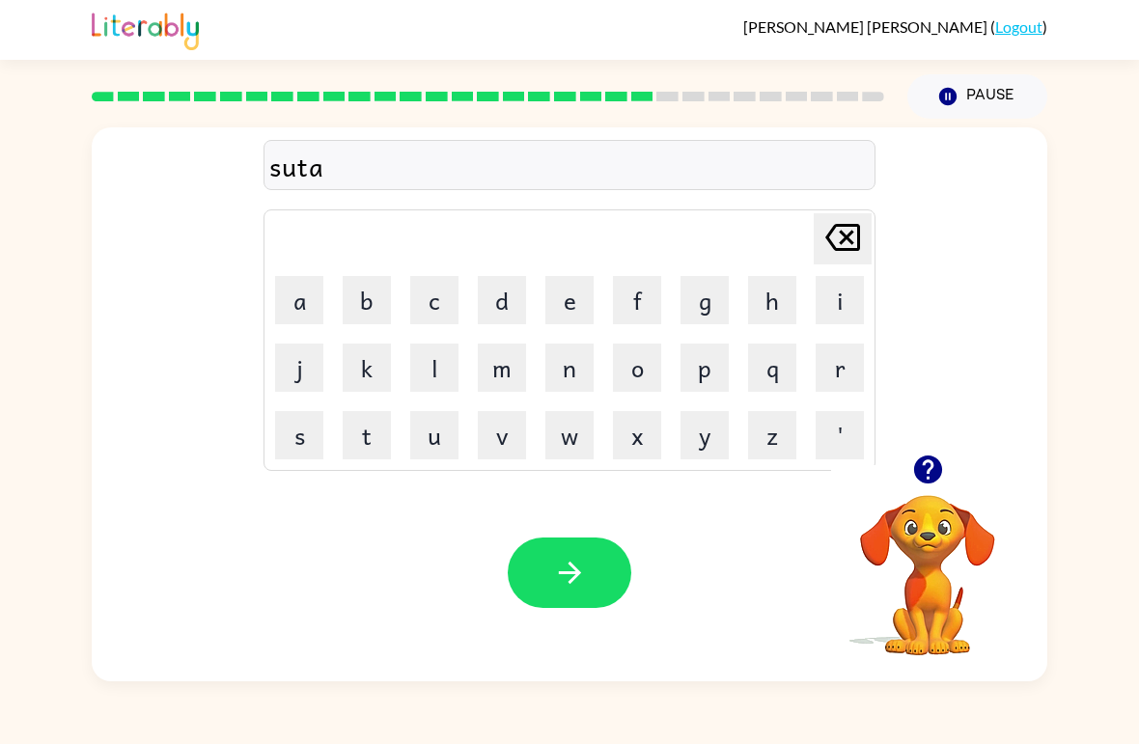
click at [861, 230] on icon "[PERSON_NAME] last character input" at bounding box center [843, 237] width 46 height 46
click at [862, 228] on icon "[PERSON_NAME] last character input" at bounding box center [843, 237] width 46 height 46
click at [294, 438] on button "s" at bounding box center [299, 435] width 48 height 48
click at [367, 455] on button "t" at bounding box center [367, 435] width 48 height 48
click at [308, 300] on button "a" at bounding box center [299, 300] width 48 height 48
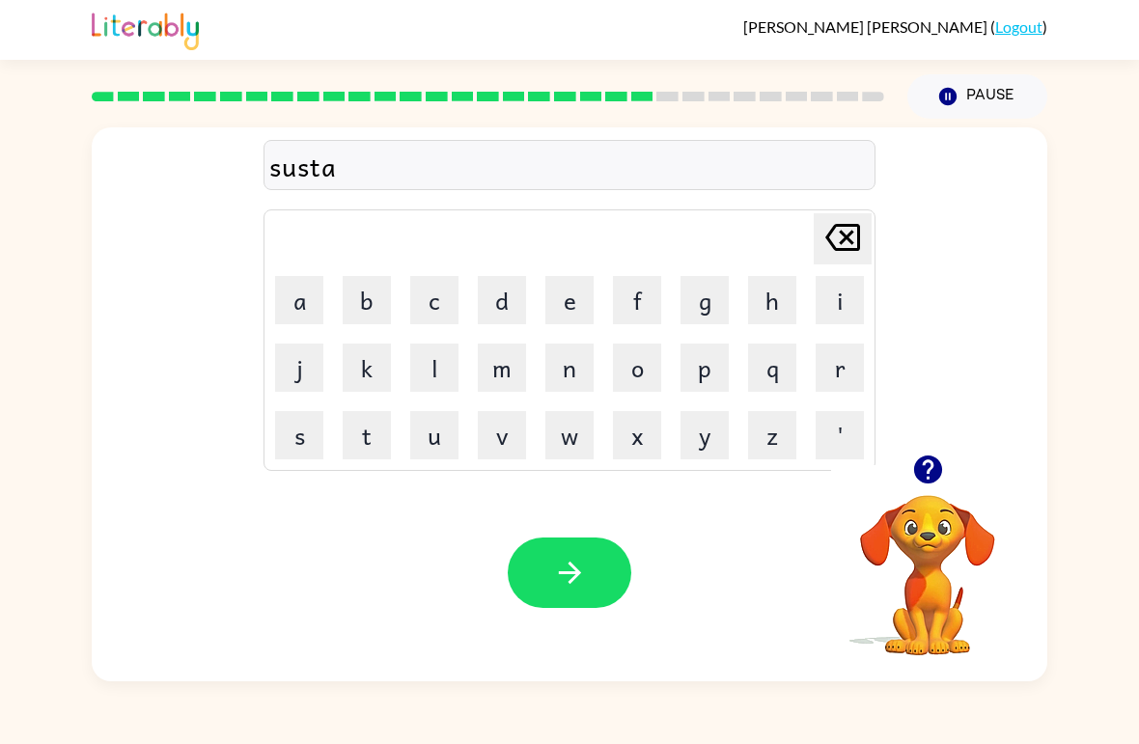
click at [847, 303] on button "i" at bounding box center [840, 300] width 48 height 48
click at [587, 382] on button "n" at bounding box center [569, 368] width 48 height 48
click at [576, 599] on button "button" at bounding box center [570, 573] width 124 height 70
click at [935, 466] on icon "button" at bounding box center [927, 470] width 28 height 28
click at [589, 433] on button "w" at bounding box center [569, 435] width 48 height 48
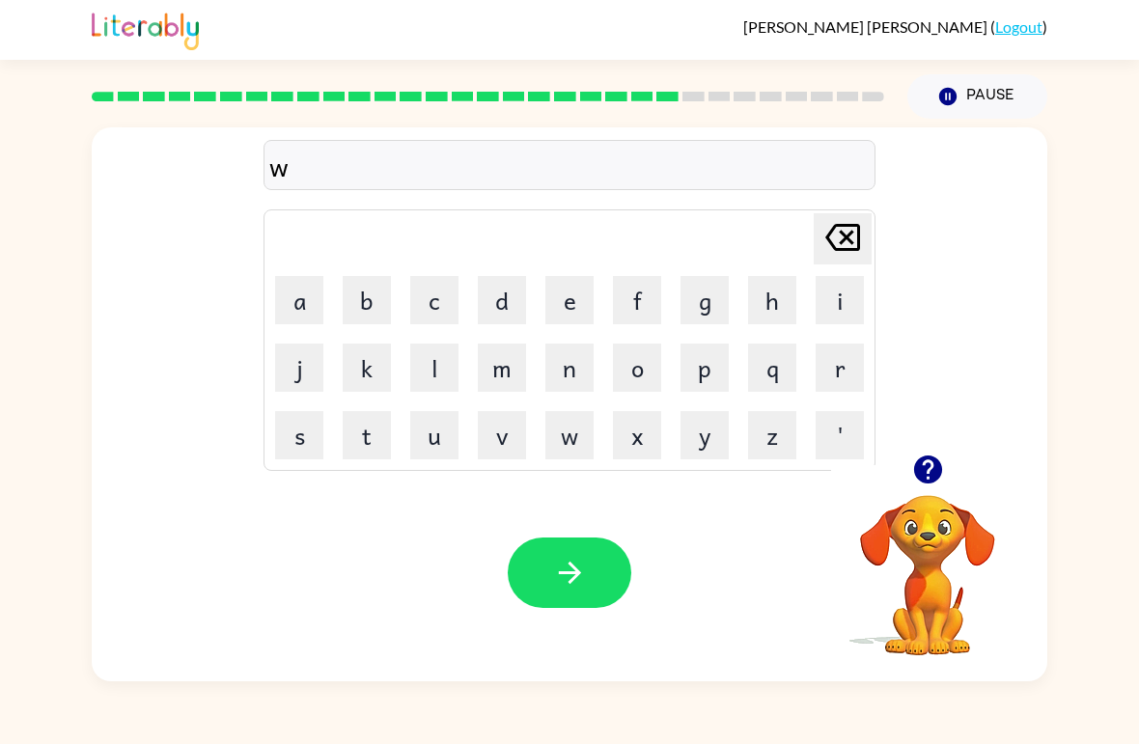
click at [655, 364] on button "o" at bounding box center [637, 368] width 48 height 48
click at [839, 357] on button "r" at bounding box center [840, 368] width 48 height 48
click at [367, 433] on button "t" at bounding box center [367, 435] width 48 height 48
click at [772, 310] on button "h" at bounding box center [772, 300] width 48 height 48
click at [705, 427] on button "y" at bounding box center [705, 435] width 48 height 48
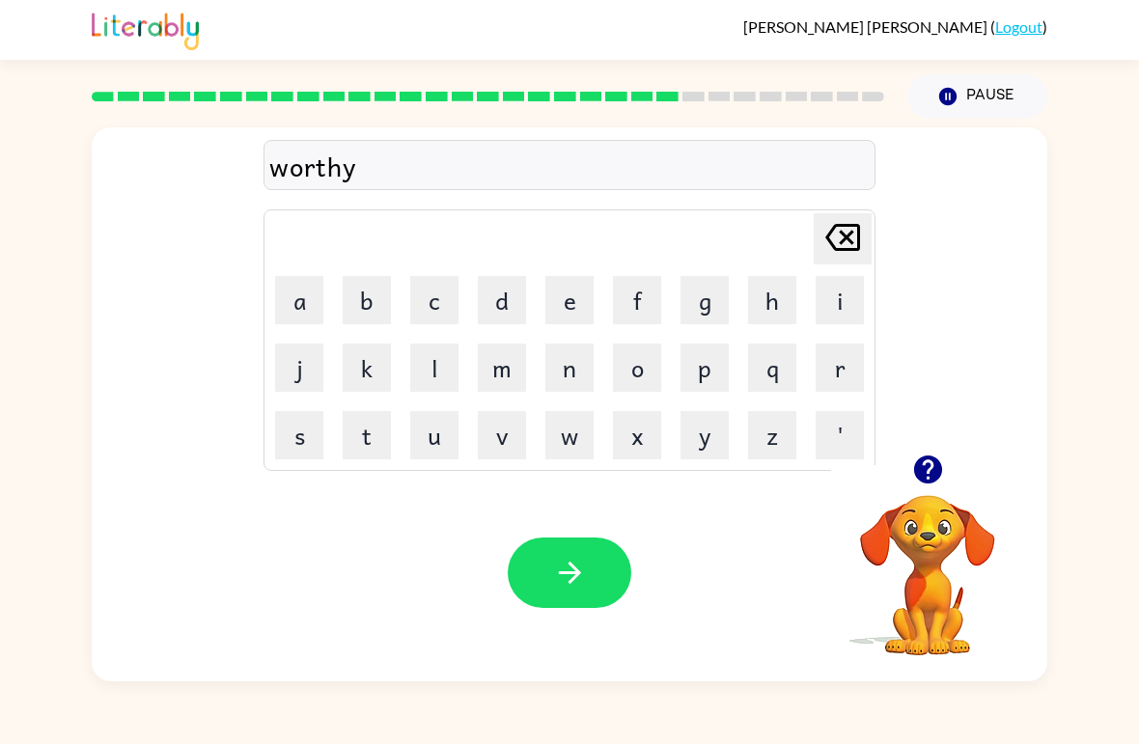
click at [596, 579] on button "button" at bounding box center [570, 573] width 124 height 70
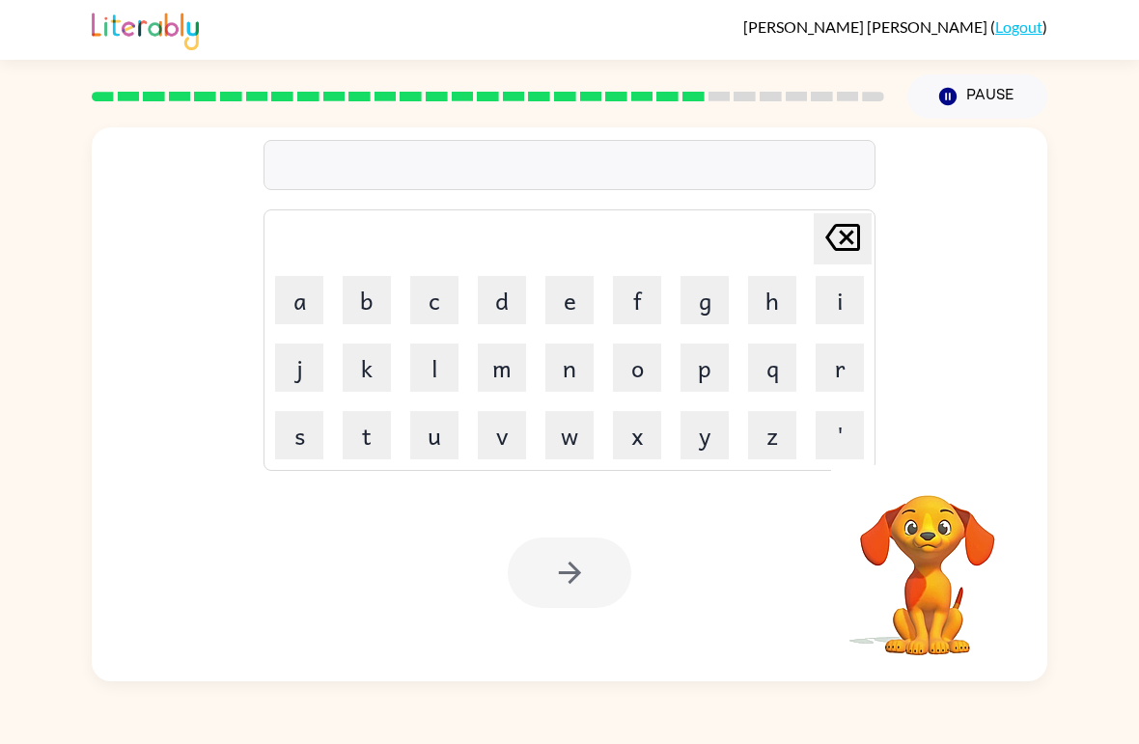
click at [846, 354] on button "r" at bounding box center [840, 368] width 48 height 48
click at [586, 319] on button "e" at bounding box center [569, 300] width 48 height 48
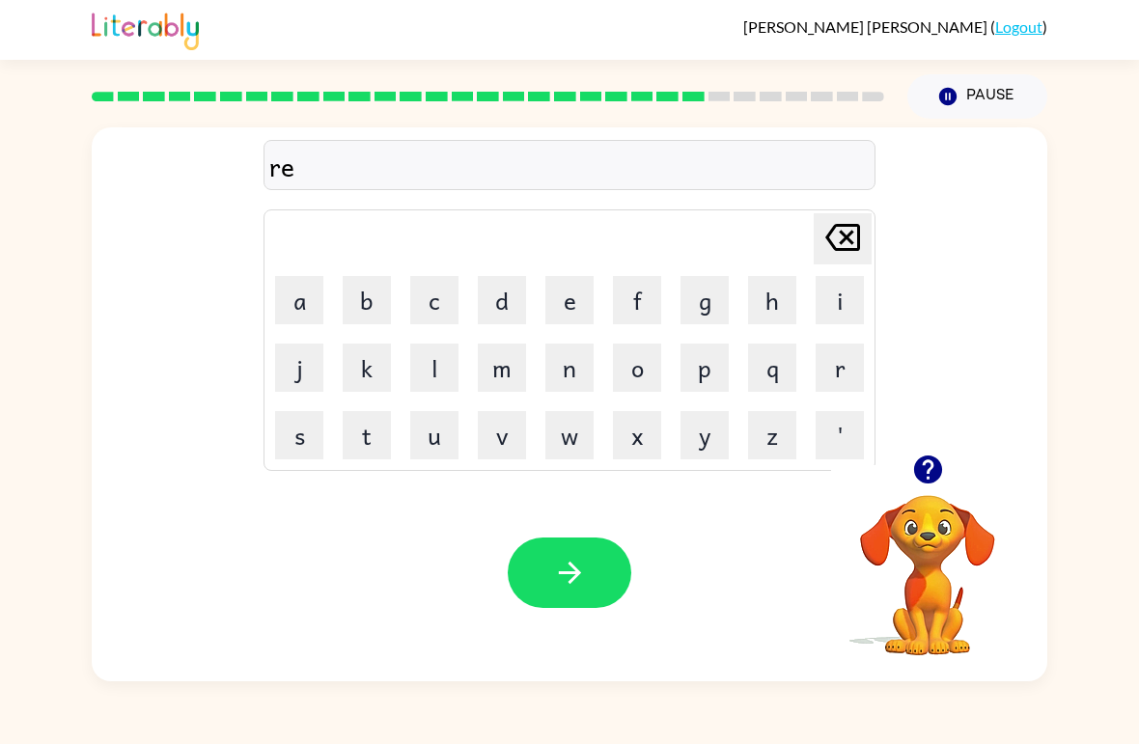
click at [432, 352] on button "l" at bounding box center [434, 368] width 48 height 48
click at [304, 298] on button "a" at bounding box center [299, 300] width 48 height 48
click at [574, 294] on button "e" at bounding box center [569, 300] width 48 height 48
click at [843, 257] on icon "[PERSON_NAME] last character input" at bounding box center [843, 237] width 46 height 46
click at [842, 256] on icon "[PERSON_NAME] last character input" at bounding box center [843, 237] width 46 height 46
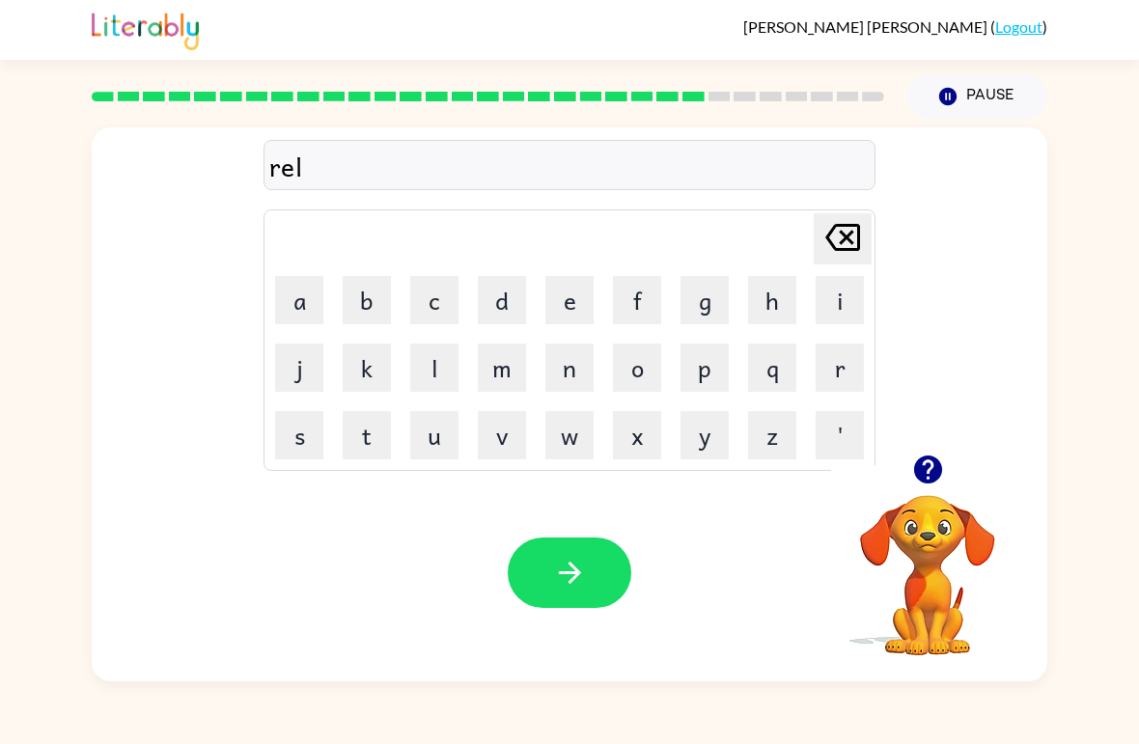
click at [298, 295] on button "a" at bounding box center [299, 300] width 48 height 48
click at [363, 443] on button "t" at bounding box center [367, 435] width 48 height 48
click at [587, 311] on button "e" at bounding box center [569, 300] width 48 height 48
click at [517, 305] on button "d" at bounding box center [502, 300] width 48 height 48
click at [600, 552] on button "button" at bounding box center [570, 573] width 124 height 70
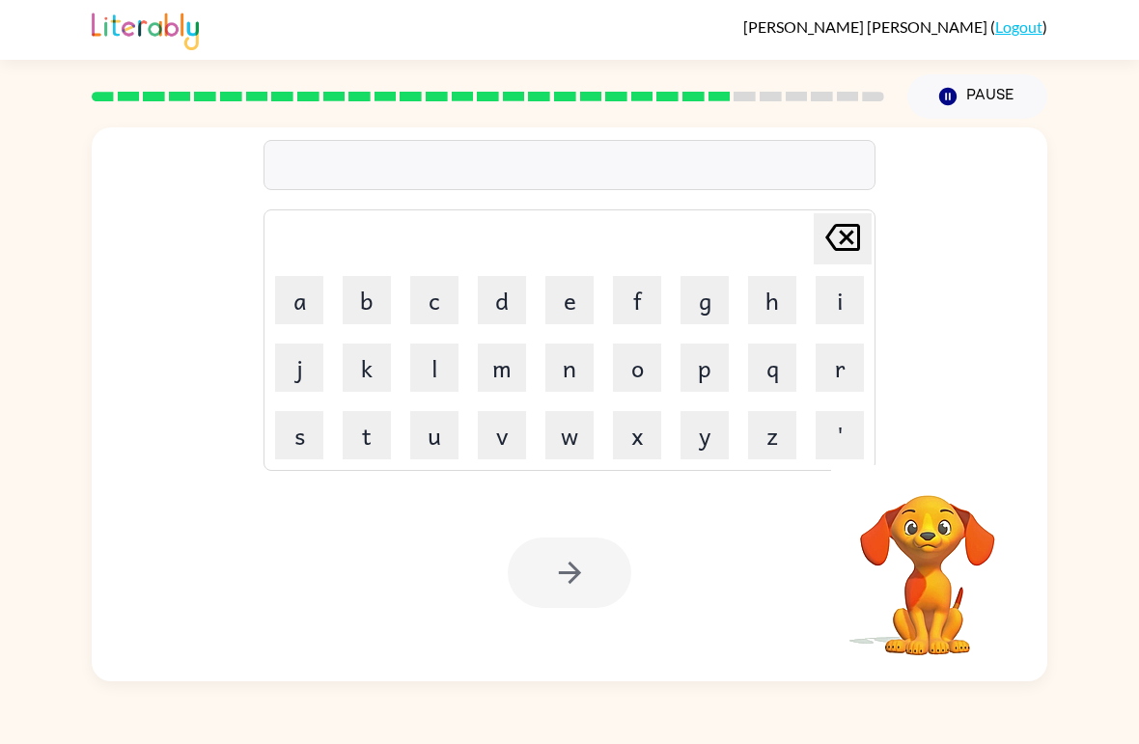
click at [356, 364] on button "k" at bounding box center [367, 368] width 48 height 48
click at [825, 294] on button "i" at bounding box center [840, 300] width 48 height 48
click at [848, 244] on icon "[PERSON_NAME] last character input" at bounding box center [843, 237] width 46 height 46
click at [932, 479] on icon "button" at bounding box center [927, 470] width 28 height 28
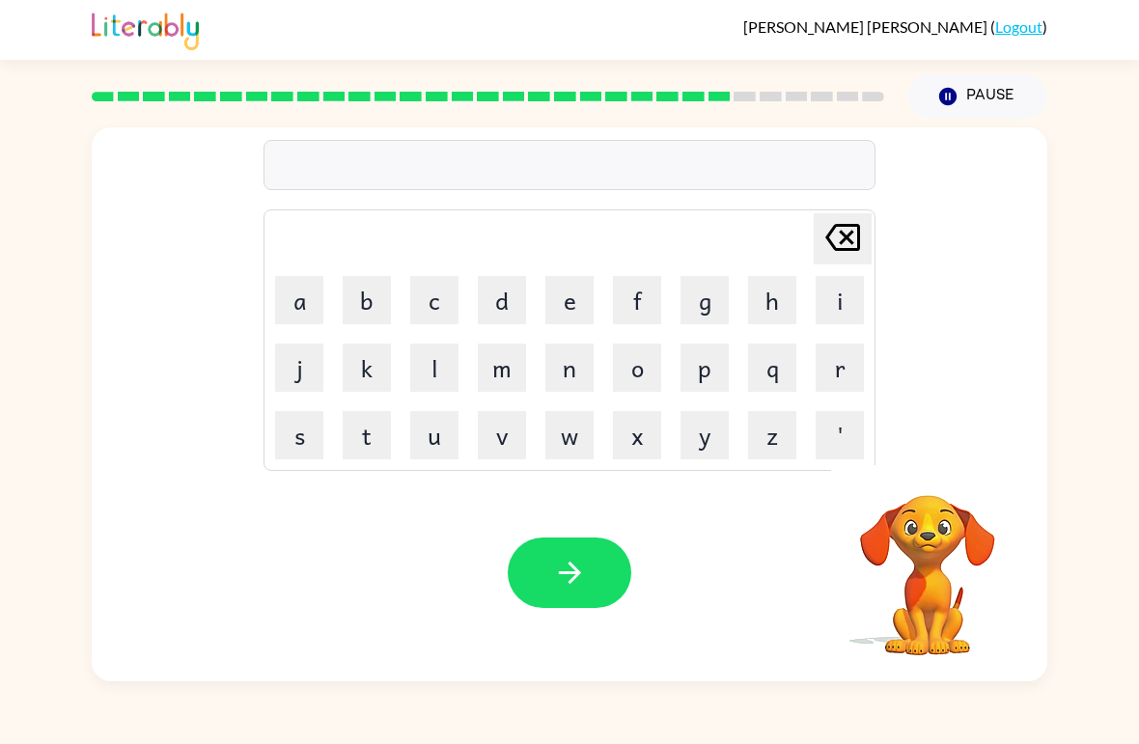
click at [369, 362] on button "k" at bounding box center [367, 368] width 48 height 48
click at [837, 297] on button "i" at bounding box center [840, 300] width 48 height 48
click at [371, 429] on button "t" at bounding box center [367, 435] width 48 height 48
click at [581, 289] on button "e" at bounding box center [569, 300] width 48 height 48
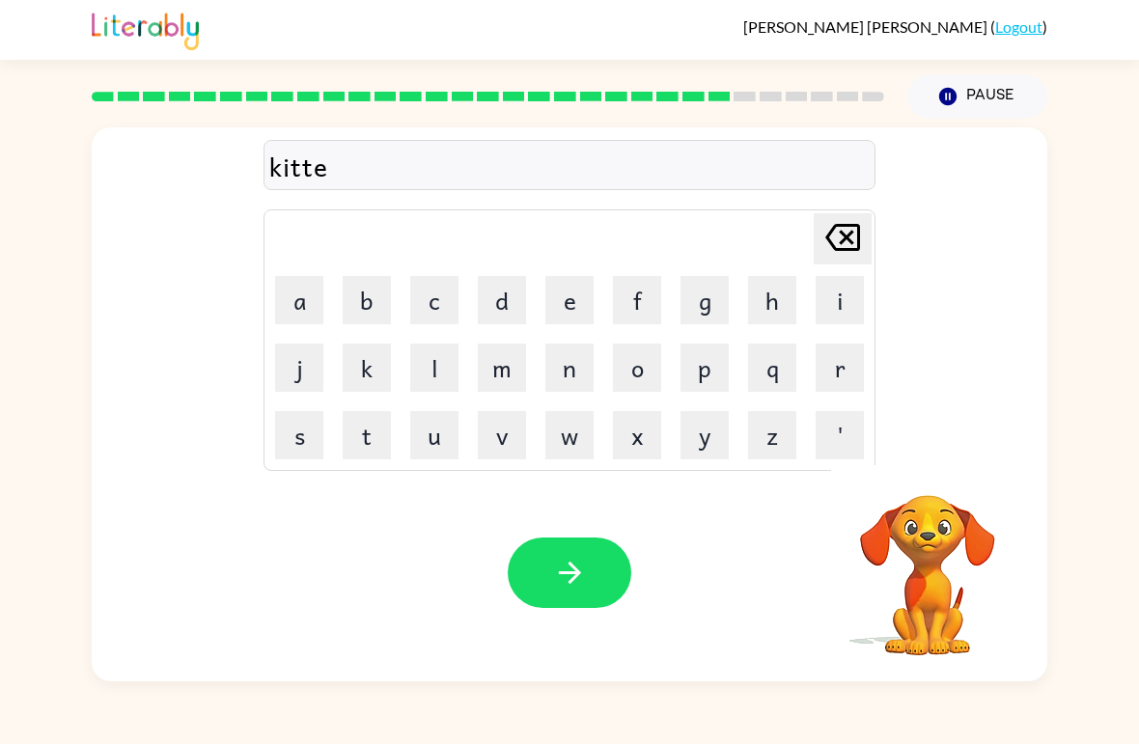
click at [547, 374] on button "n" at bounding box center [569, 368] width 48 height 48
click at [572, 587] on icon "button" at bounding box center [570, 573] width 34 height 34
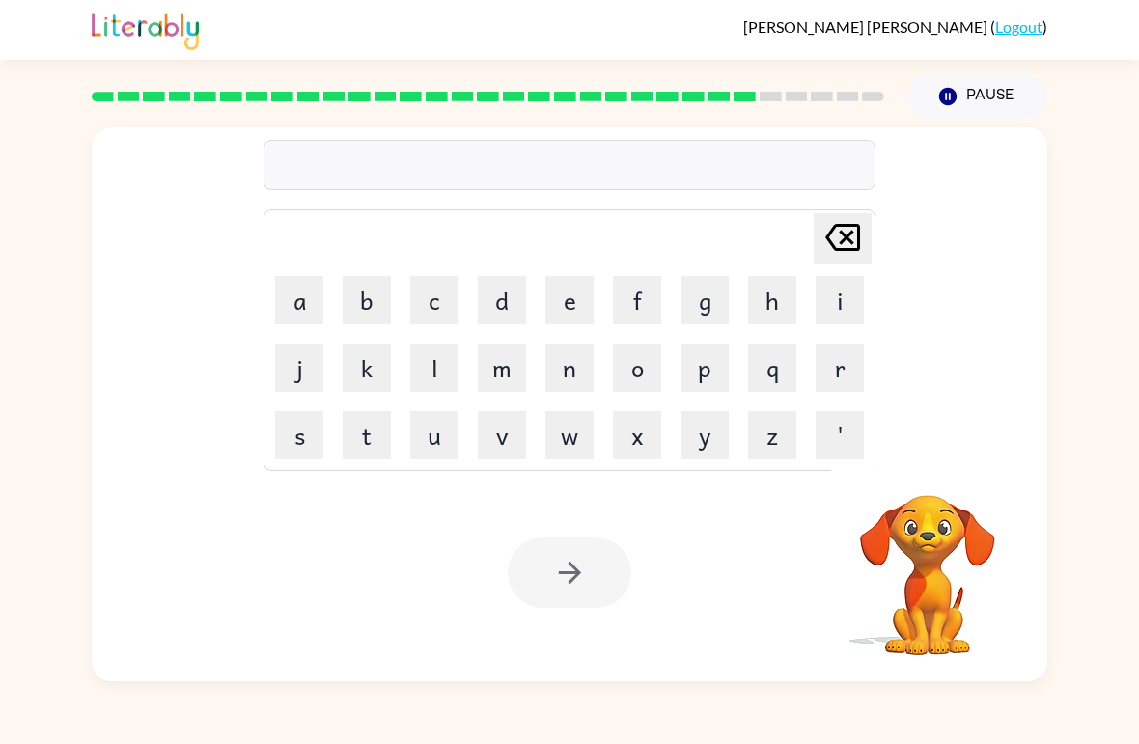
click at [513, 289] on button "d" at bounding box center [502, 300] width 48 height 48
click at [567, 293] on button "e" at bounding box center [569, 300] width 48 height 48
click at [847, 229] on icon "[PERSON_NAME] last character input" at bounding box center [843, 237] width 46 height 46
click at [847, 228] on icon at bounding box center [842, 237] width 35 height 27
click at [843, 223] on icon "[PERSON_NAME] last character input" at bounding box center [843, 237] width 46 height 46
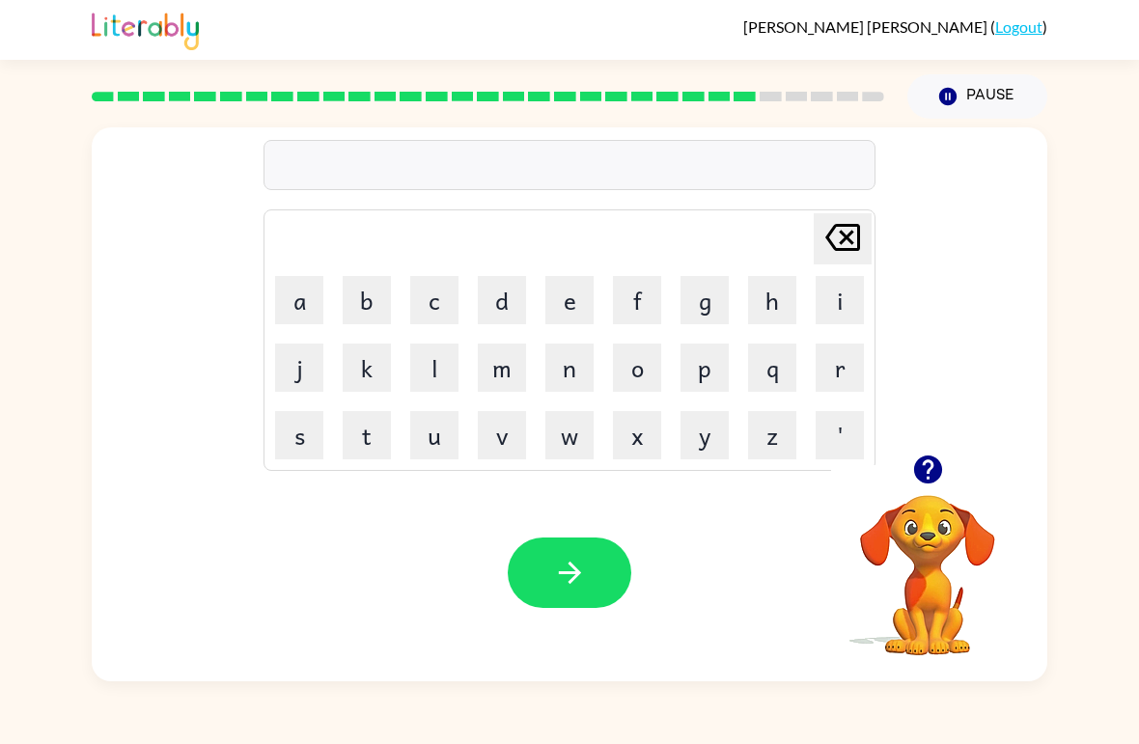
click at [498, 287] on button "d" at bounding box center [502, 300] width 48 height 48
click at [593, 296] on button "e" at bounding box center [569, 300] width 48 height 48
click at [697, 361] on button "p" at bounding box center [705, 368] width 48 height 48
click at [307, 354] on button "j" at bounding box center [299, 368] width 48 height 48
click at [818, 244] on button "[PERSON_NAME] last character input" at bounding box center [843, 238] width 58 height 51
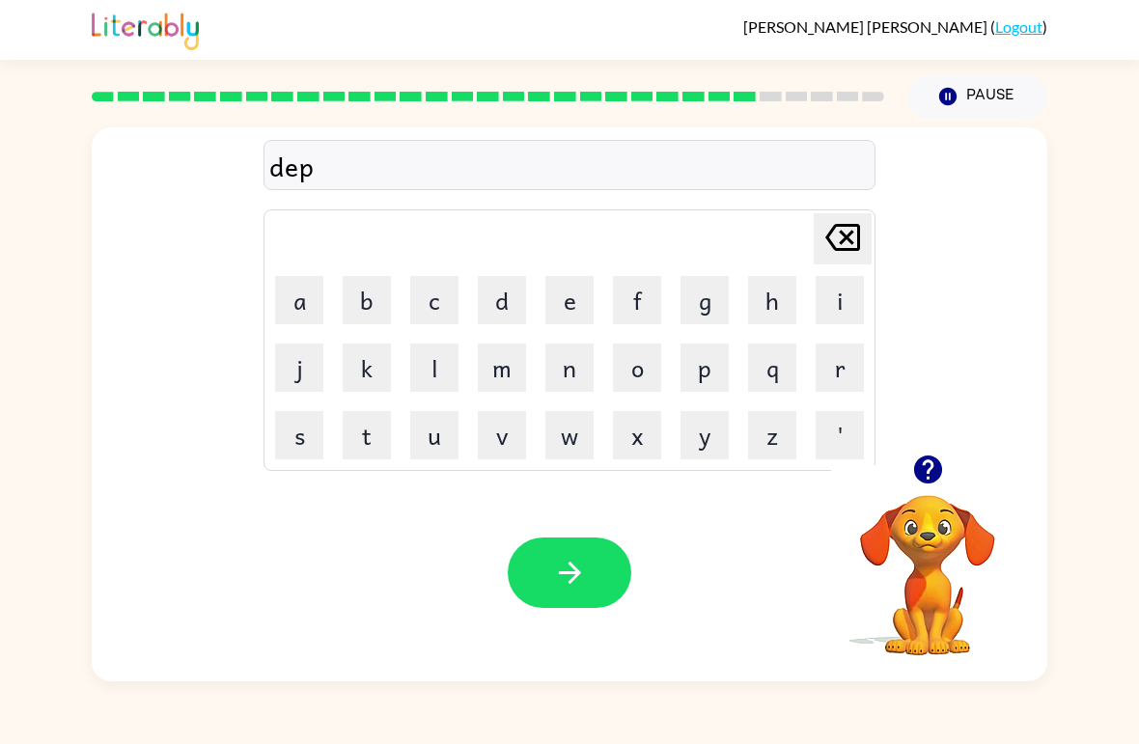
click at [308, 309] on button "a" at bounding box center [299, 300] width 48 height 48
click at [822, 322] on button "i" at bounding box center [840, 300] width 48 height 48
click at [831, 238] on icon "[PERSON_NAME] last character input" at bounding box center [843, 237] width 46 height 46
click at [842, 350] on button "r" at bounding box center [840, 368] width 48 height 48
click at [364, 433] on button "t" at bounding box center [367, 435] width 48 height 48
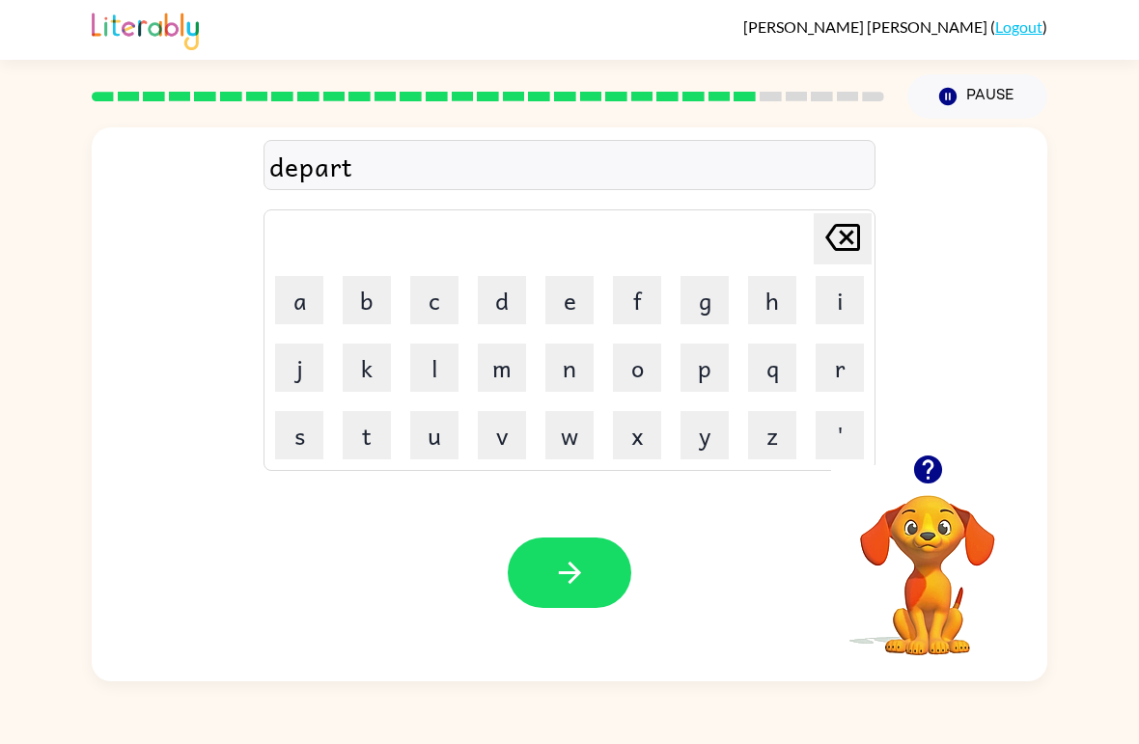
click at [524, 359] on button "m" at bounding box center [502, 368] width 48 height 48
click at [569, 299] on button "e" at bounding box center [569, 300] width 48 height 48
click at [572, 371] on button "n" at bounding box center [569, 368] width 48 height 48
click at [361, 433] on button "t" at bounding box center [367, 435] width 48 height 48
click at [590, 574] on button "button" at bounding box center [570, 573] width 124 height 70
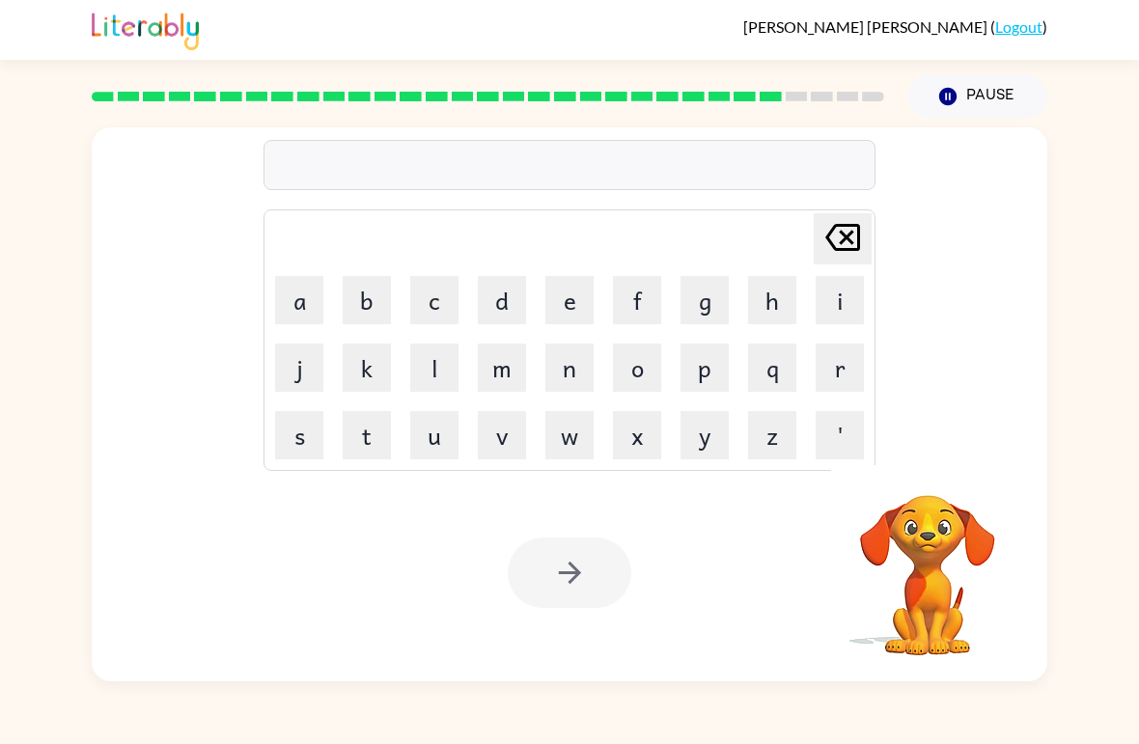
click at [294, 414] on button "s" at bounding box center [299, 435] width 48 height 48
click at [425, 376] on button "l" at bounding box center [434, 368] width 48 height 48
click at [838, 292] on button "i" at bounding box center [840, 300] width 48 height 48
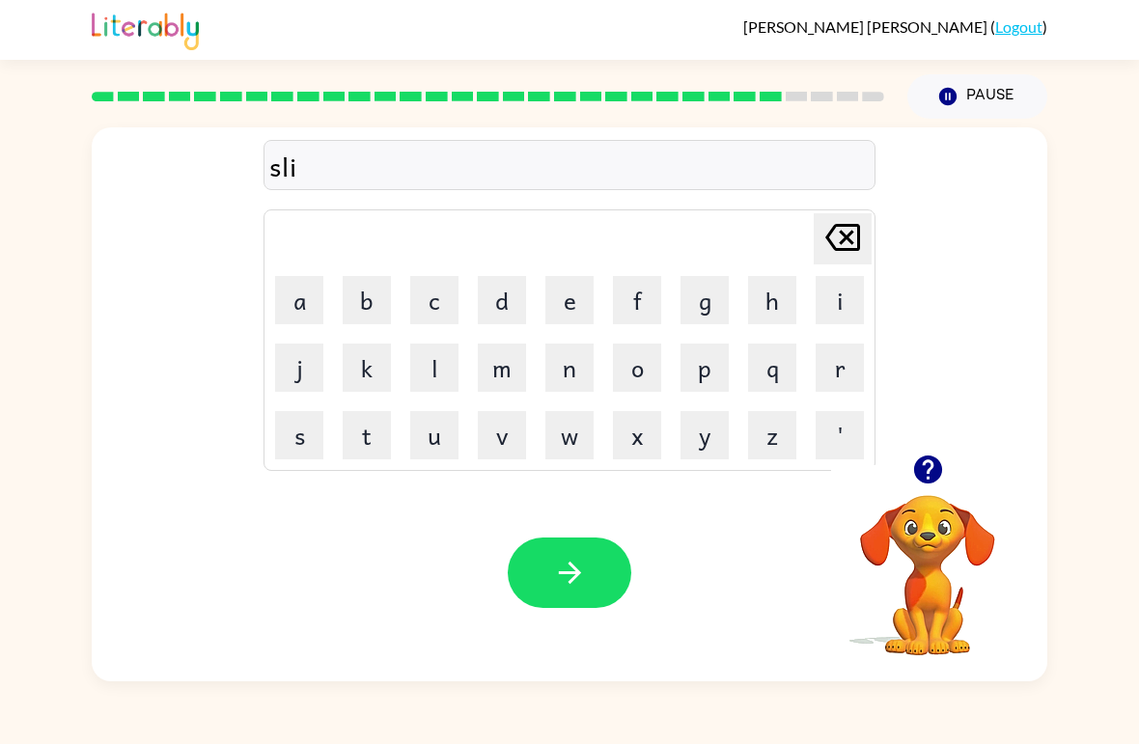
click at [717, 278] on button "g" at bounding box center [705, 300] width 48 height 48
click at [373, 430] on button "t" at bounding box center [367, 435] width 48 height 48
click at [756, 300] on button "h" at bounding box center [772, 300] width 48 height 48
click at [851, 216] on icon "[PERSON_NAME] last character input" at bounding box center [843, 237] width 46 height 46
click at [848, 212] on table "[PERSON_NAME] last character input a b c d e f g h i j k l m n o p q r s t u v …" at bounding box center [570, 340] width 610 height 260
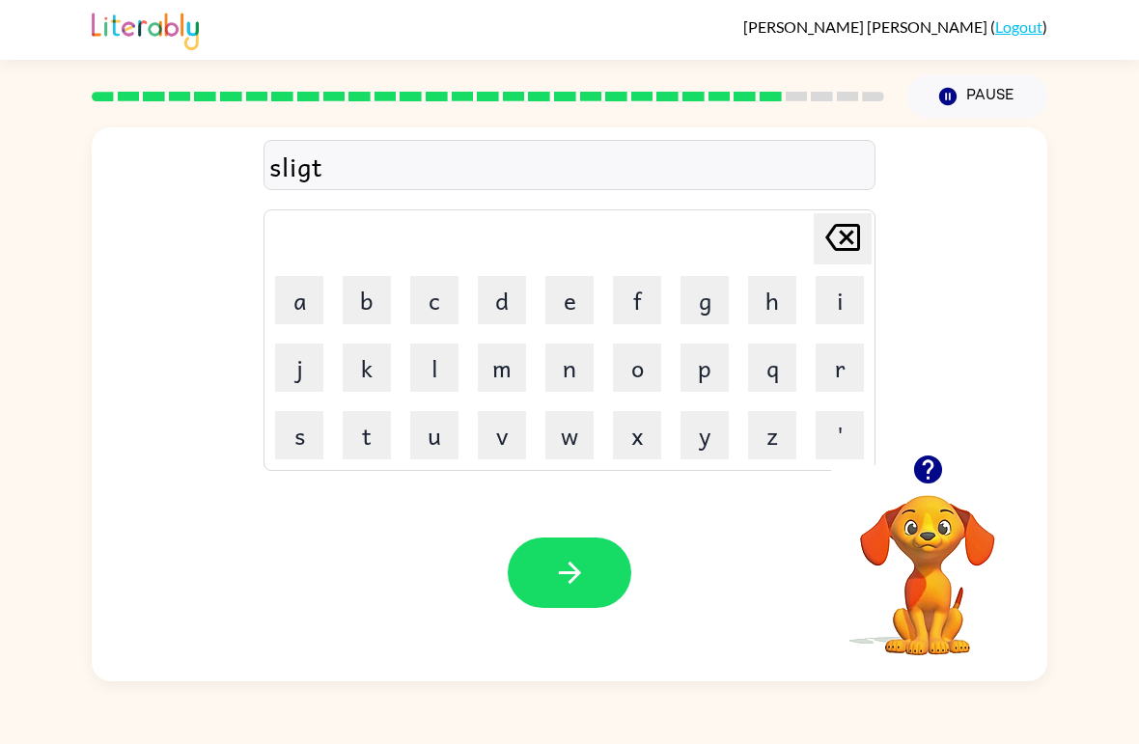
click at [765, 294] on button "h" at bounding box center [772, 300] width 48 height 48
click at [369, 424] on button "t" at bounding box center [367, 435] width 48 height 48
click at [847, 236] on icon "[PERSON_NAME] last character input" at bounding box center [843, 237] width 46 height 46
click at [846, 235] on icon "[PERSON_NAME] last character input" at bounding box center [843, 237] width 46 height 46
click at [857, 242] on icon at bounding box center [842, 237] width 35 height 27
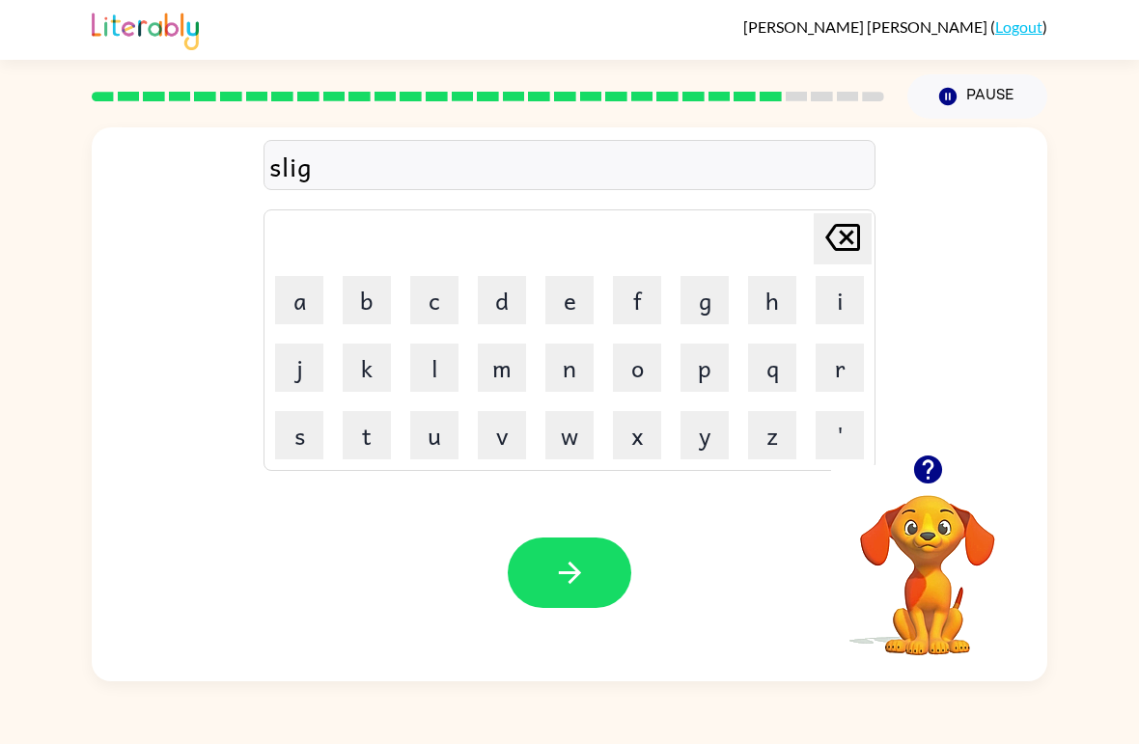
click at [770, 305] on button "h" at bounding box center [772, 300] width 48 height 48
click at [375, 455] on button "t" at bounding box center [367, 435] width 48 height 48
click at [592, 606] on button "button" at bounding box center [570, 573] width 124 height 70
click at [434, 433] on button "u" at bounding box center [434, 435] width 48 height 48
click at [569, 362] on button "n" at bounding box center [569, 368] width 48 height 48
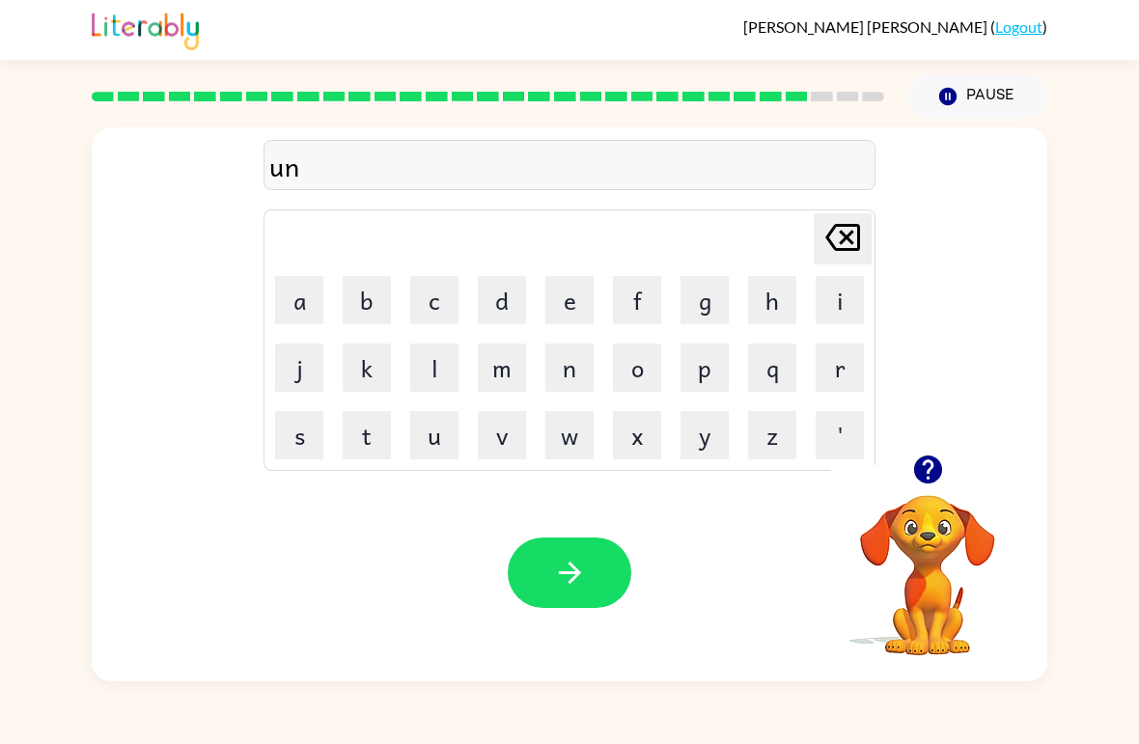
click at [844, 295] on button "i" at bounding box center [840, 300] width 48 height 48
click at [517, 432] on button "v" at bounding box center [502, 435] width 48 height 48
click at [562, 312] on button "e" at bounding box center [569, 300] width 48 height 48
click at [857, 364] on button "r" at bounding box center [840, 368] width 48 height 48
click at [295, 422] on button "s" at bounding box center [299, 435] width 48 height 48
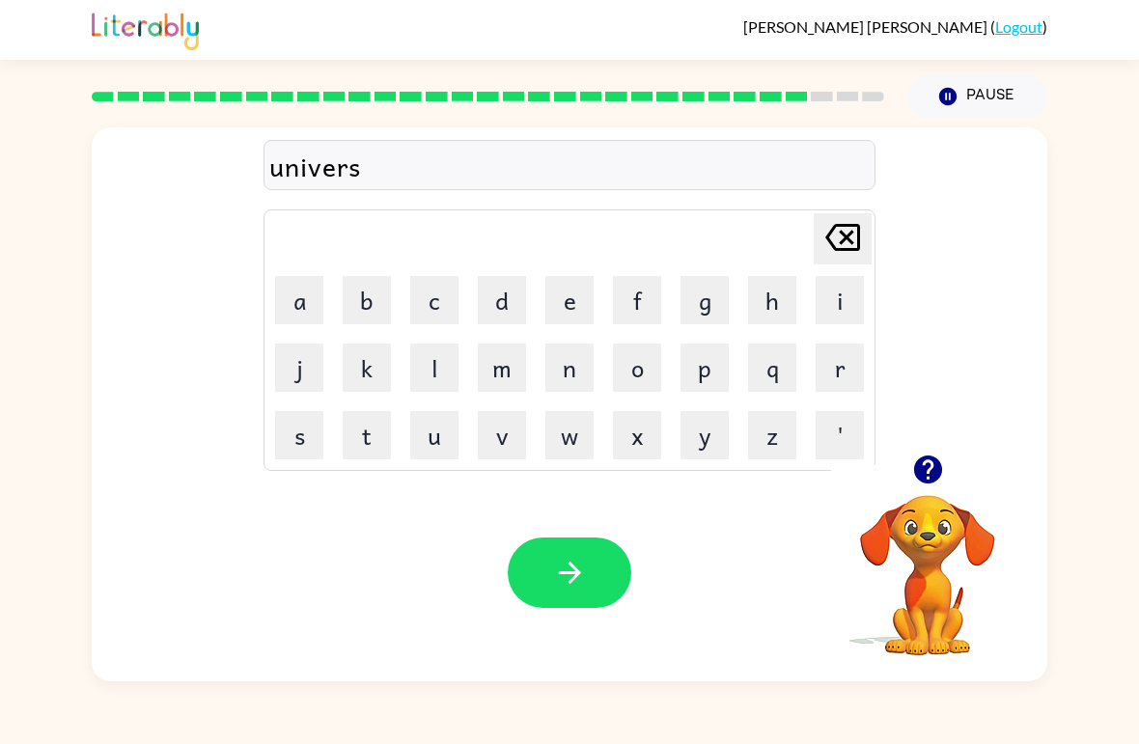
click at [300, 295] on button "a" at bounding box center [299, 300] width 48 height 48
click at [448, 357] on button "l" at bounding box center [434, 368] width 48 height 48
click at [580, 568] on icon "button" at bounding box center [570, 573] width 34 height 34
click at [320, 458] on button "s" at bounding box center [299, 435] width 48 height 48
click at [839, 291] on button "i" at bounding box center [840, 300] width 48 height 48
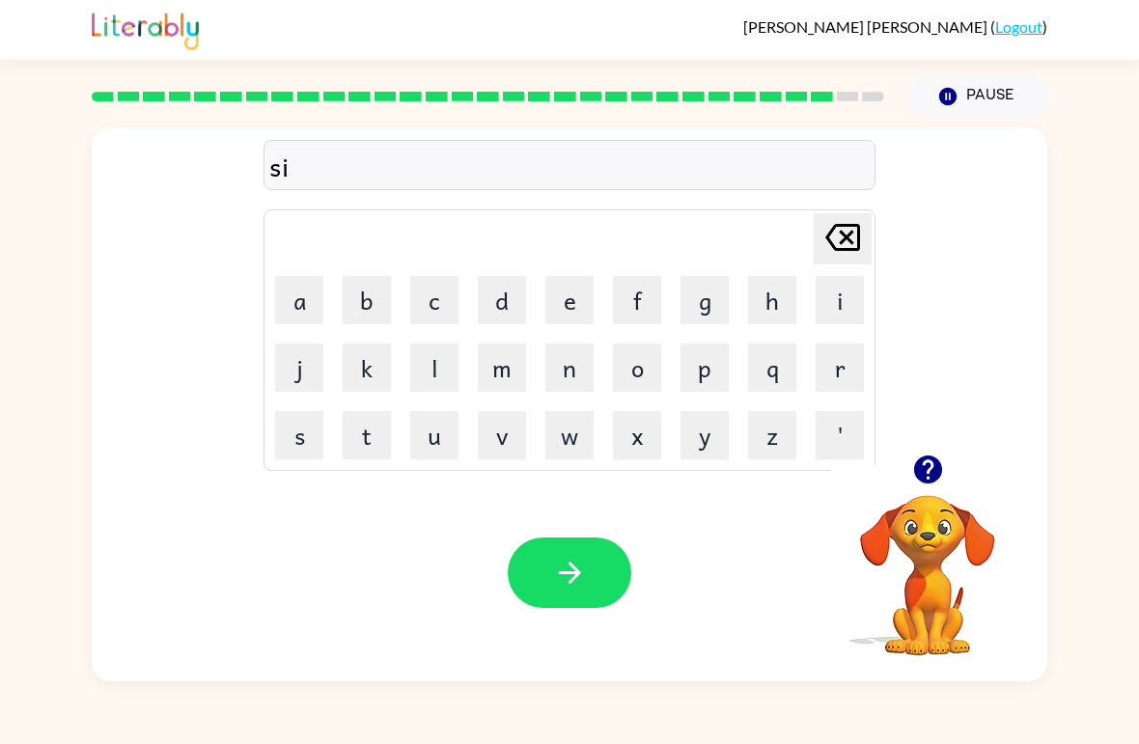
click at [442, 368] on button "l" at bounding box center [434, 368] width 48 height 48
click at [508, 425] on button "v" at bounding box center [502, 435] width 48 height 48
click at [562, 297] on button "e" at bounding box center [569, 300] width 48 height 48
click at [822, 354] on button "r" at bounding box center [840, 368] width 48 height 48
click at [928, 472] on icon "button" at bounding box center [928, 470] width 34 height 34
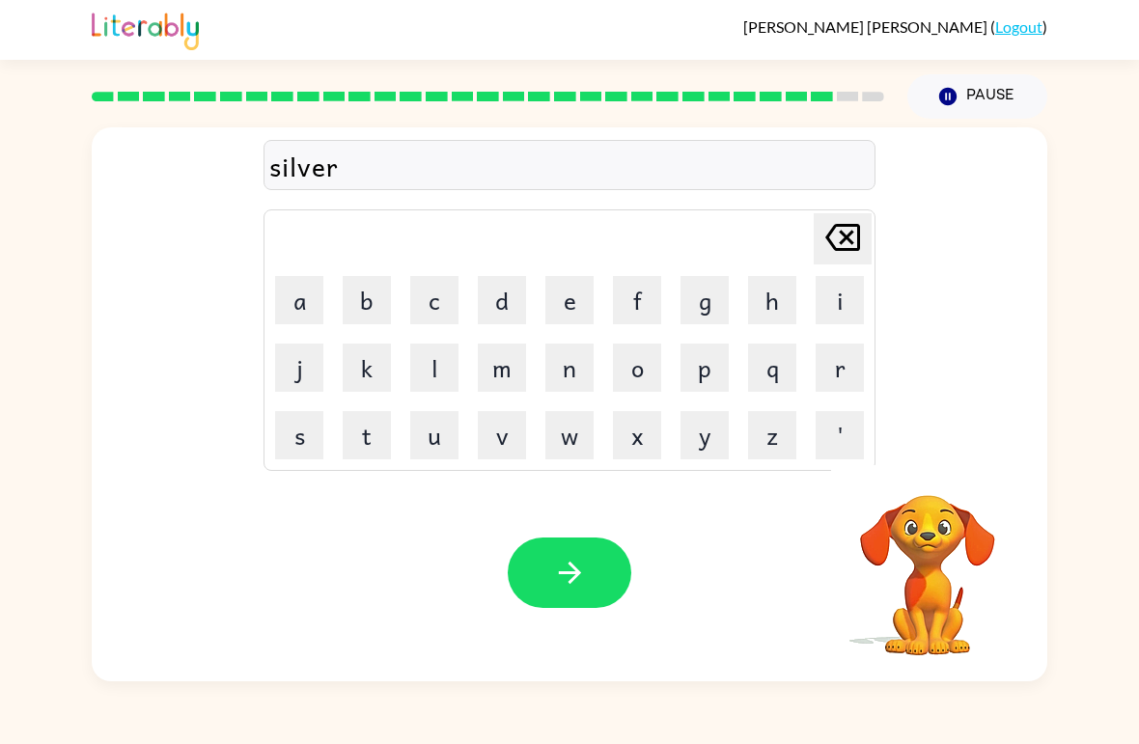
click at [572, 438] on button "w" at bounding box center [569, 435] width 48 height 48
click at [322, 279] on button "a" at bounding box center [299, 300] width 48 height 48
click at [836, 378] on button "r" at bounding box center [840, 368] width 48 height 48
click at [590, 314] on button "e" at bounding box center [569, 300] width 48 height 48
click at [579, 576] on icon "button" at bounding box center [570, 573] width 34 height 34
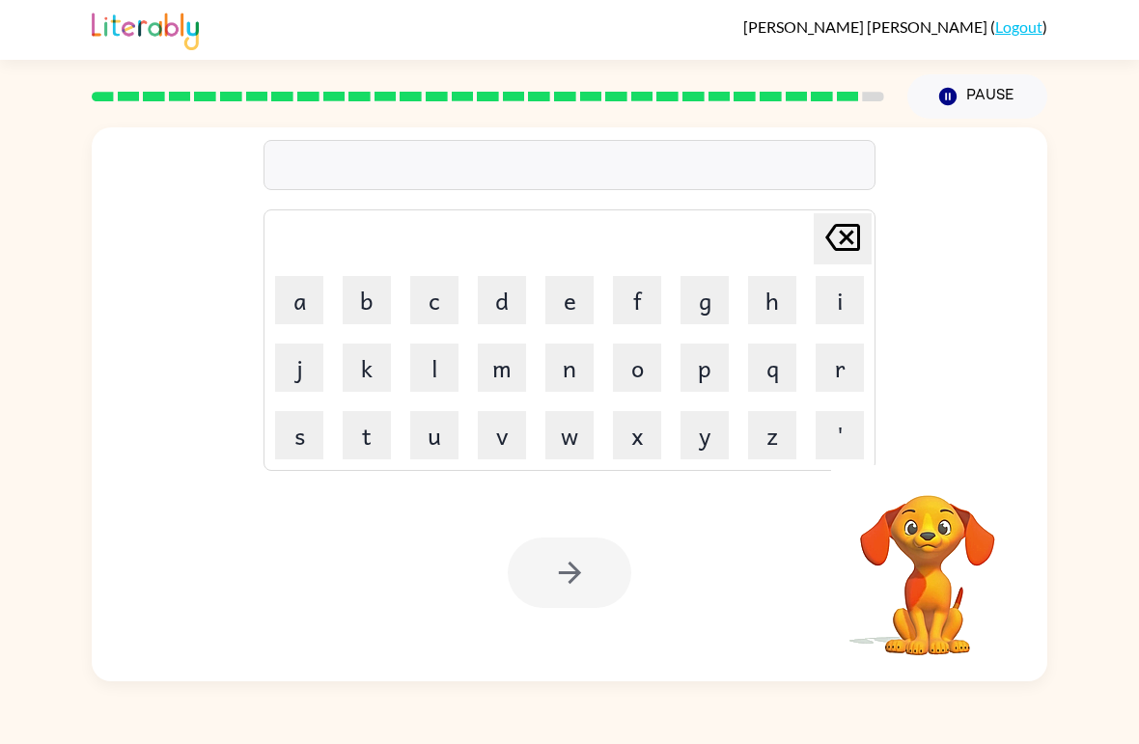
click at [571, 310] on button "e" at bounding box center [569, 300] width 48 height 48
click at [554, 373] on button "n" at bounding box center [569, 368] width 48 height 48
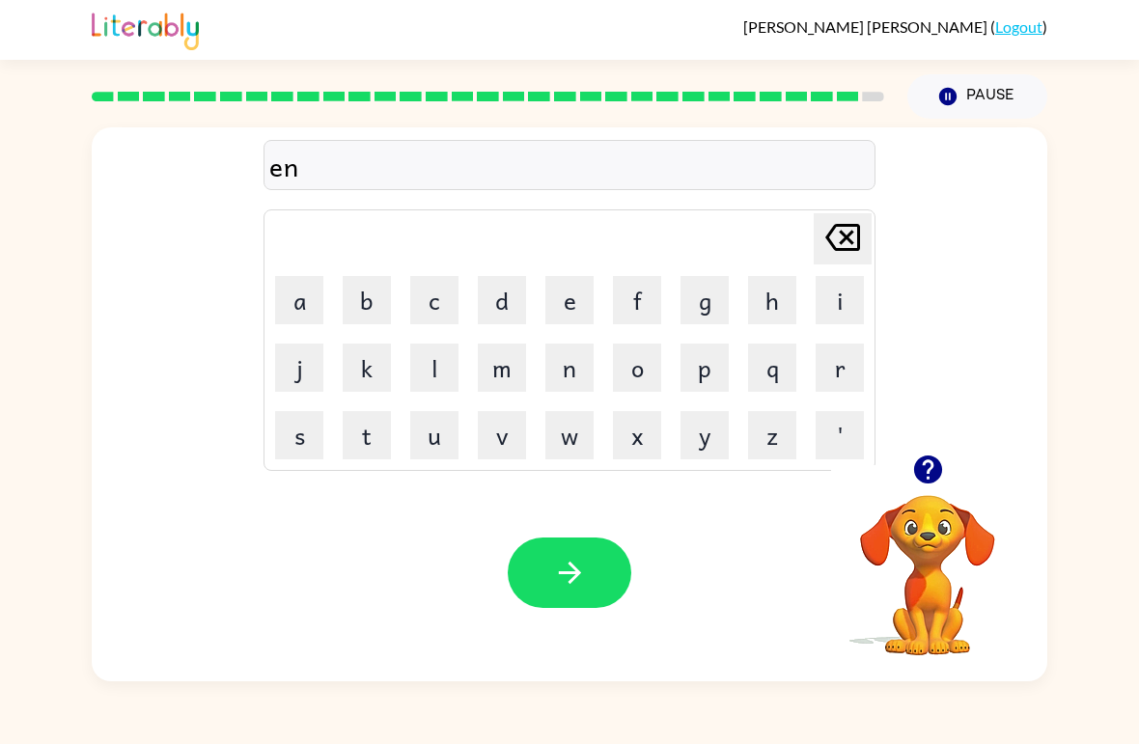
click at [468, 309] on table "[PERSON_NAME] last character input a b c d e f g h i j k l m n o p q r s t u v …" at bounding box center [570, 340] width 610 height 260
click at [440, 302] on button "c" at bounding box center [434, 300] width 48 height 48
click at [657, 378] on button "o" at bounding box center [637, 368] width 48 height 48
click at [435, 435] on button "u" at bounding box center [434, 435] width 48 height 48
click at [572, 355] on button "n" at bounding box center [569, 368] width 48 height 48
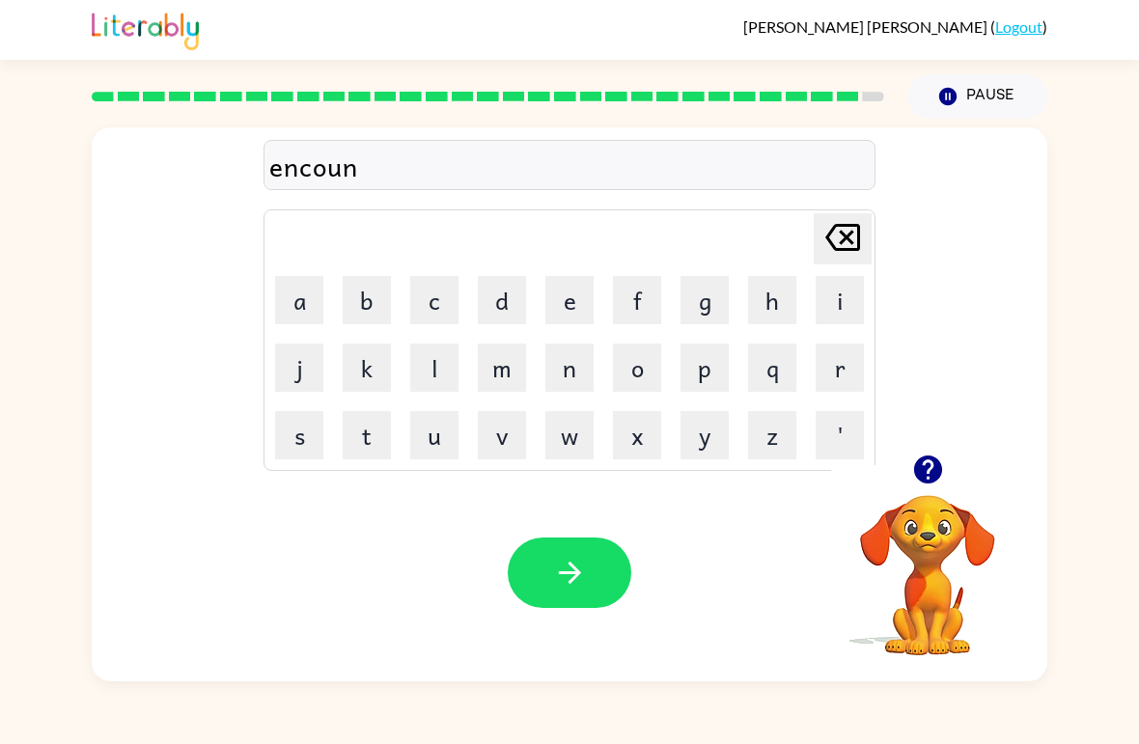
click at [383, 436] on button "t" at bounding box center [367, 435] width 48 height 48
click at [591, 291] on button "e" at bounding box center [569, 300] width 48 height 48
click at [849, 376] on button "r" at bounding box center [840, 368] width 48 height 48
click at [593, 602] on button "button" at bounding box center [570, 573] width 124 height 70
